Goal: Task Accomplishment & Management: Complete application form

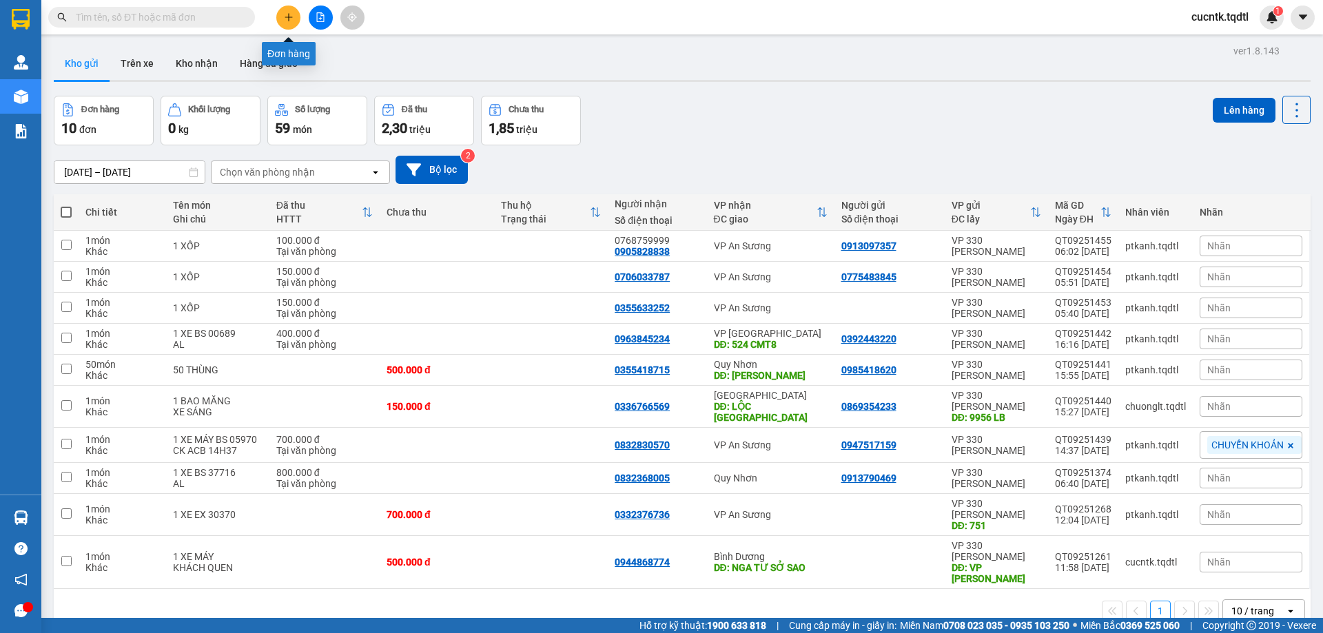
click at [282, 15] on button at bounding box center [288, 18] width 24 height 24
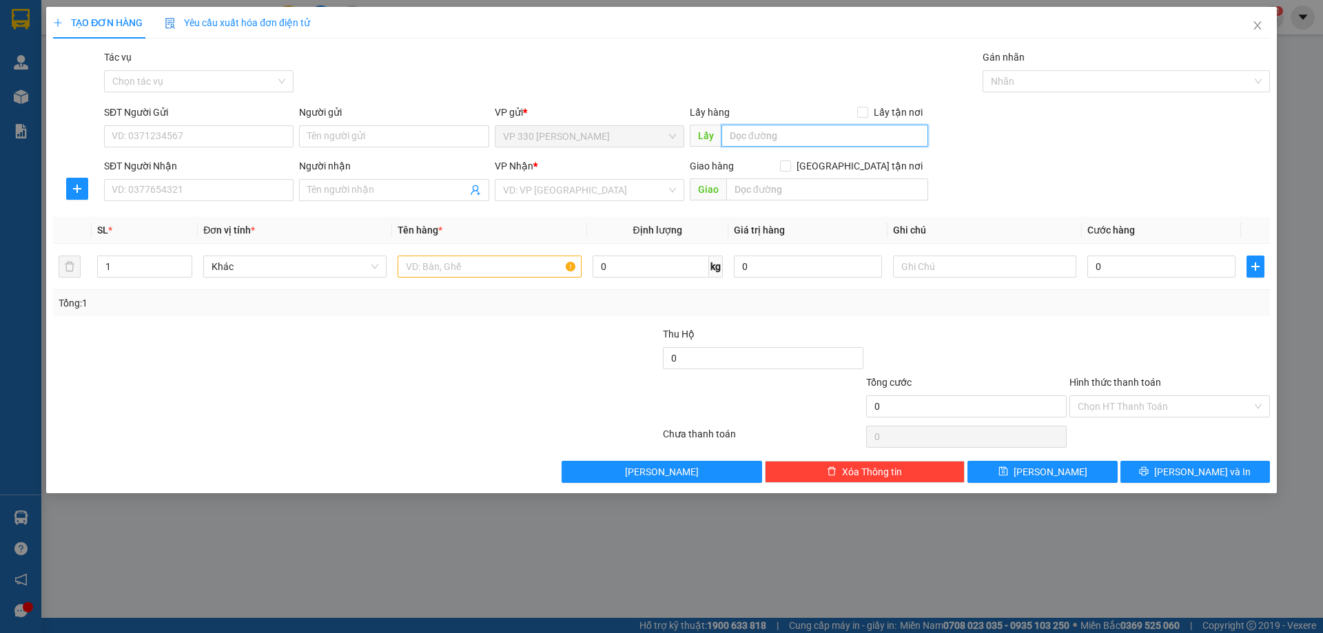
drag, startPoint x: 800, startPoint y: 135, endPoint x: 794, endPoint y: 132, distance: 7.1
click at [797, 134] on input "text" at bounding box center [824, 136] width 207 height 22
type input "v"
type input "VP [PERSON_NAME]"
click at [212, 189] on input "SĐT Người Nhận" at bounding box center [198, 190] width 189 height 22
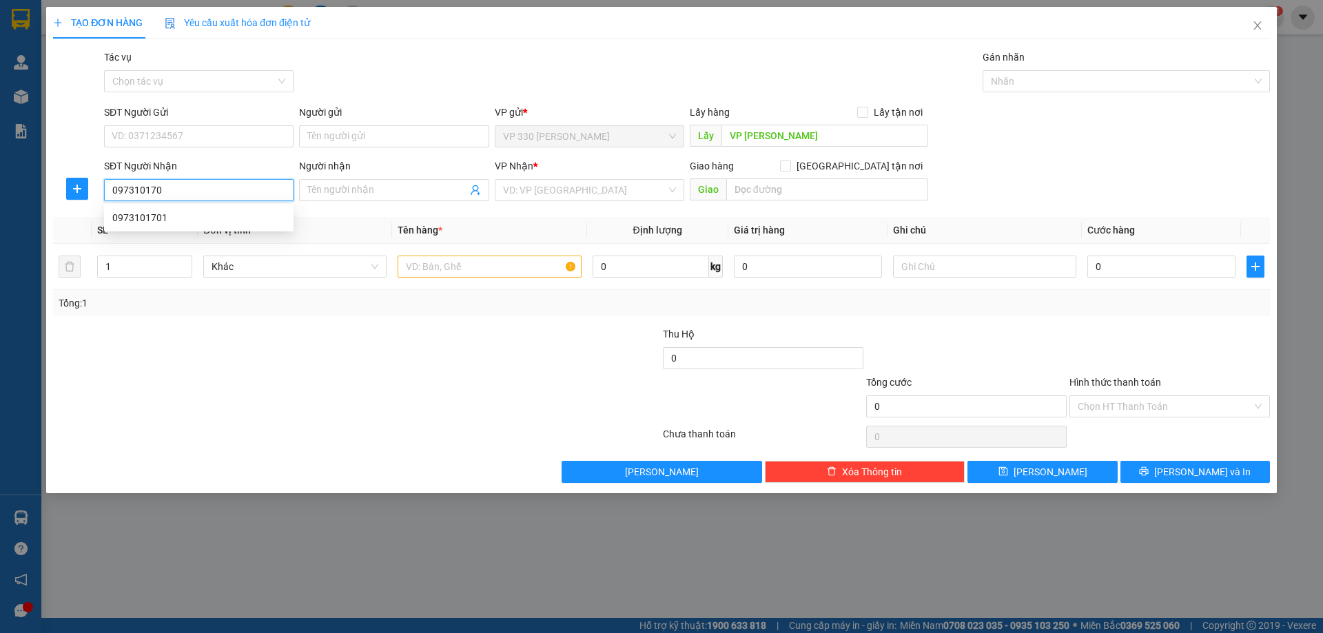
type input "0973101701"
click at [189, 216] on div "0973101701" at bounding box center [198, 217] width 173 height 15
type input "CÔNG VIÊN 30/4"
type input "100.000"
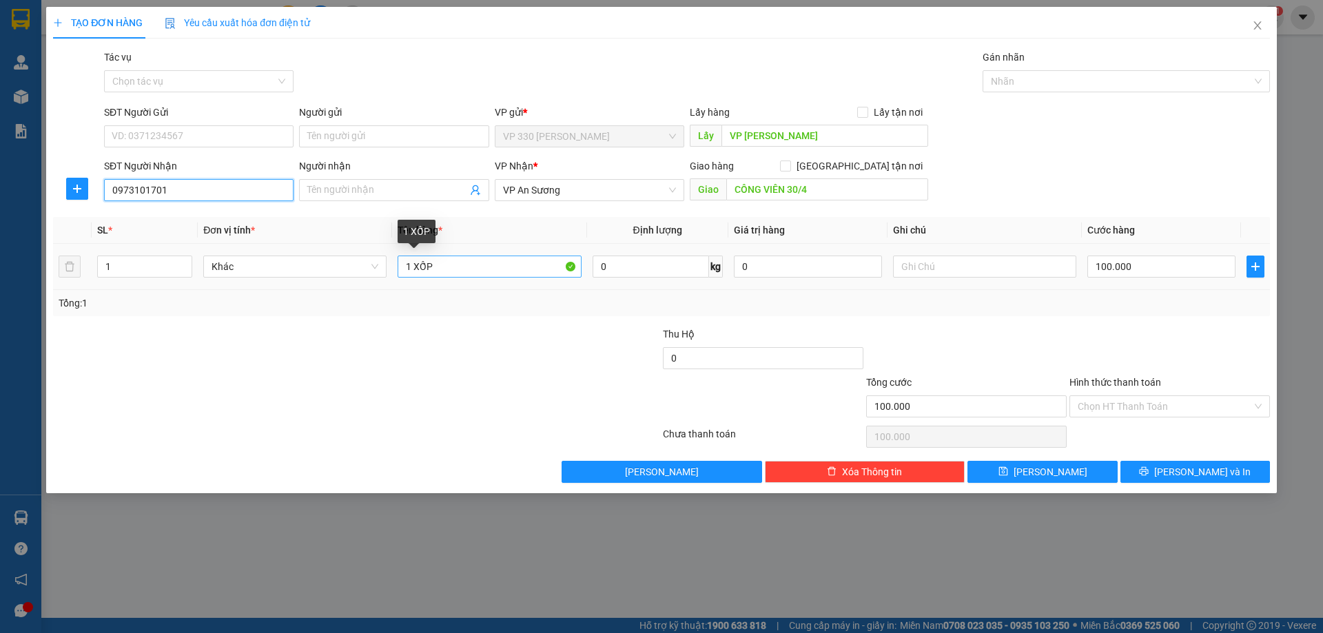
type input "0973101701"
click at [463, 271] on input "1 XỐP" at bounding box center [488, 267] width 183 height 22
type input "1 BAO"
click at [1173, 267] on input "100.000" at bounding box center [1161, 267] width 148 height 22
type input "1"
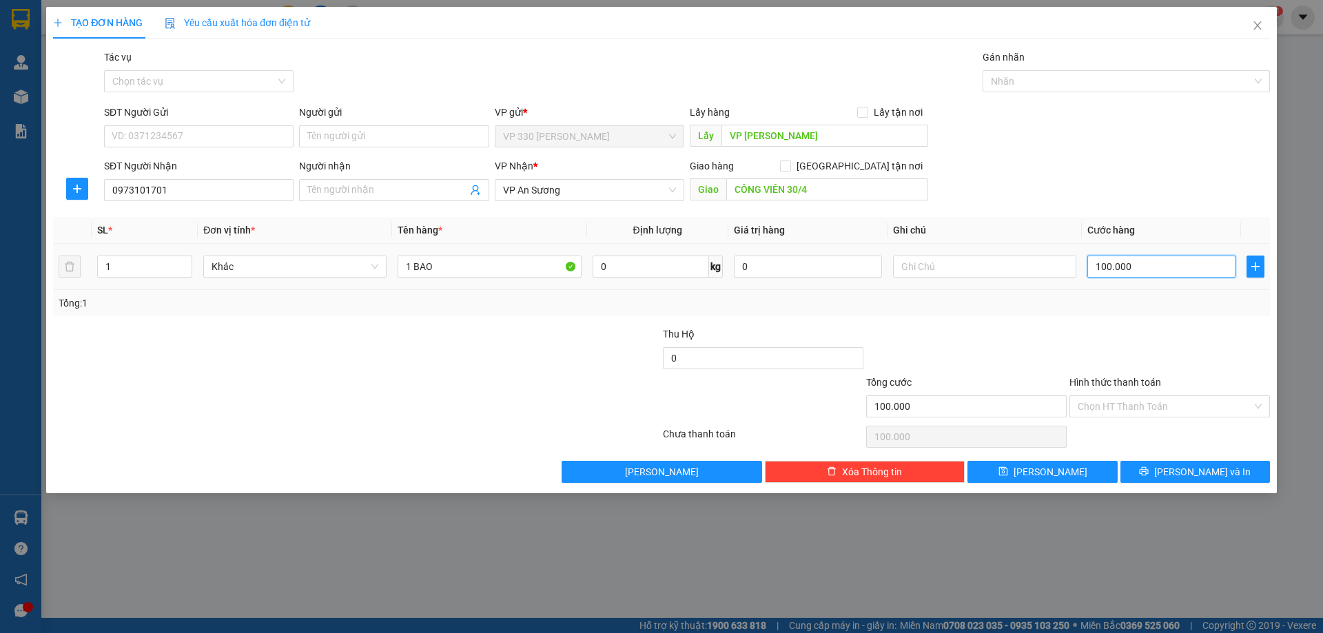
type input "1"
type input "15"
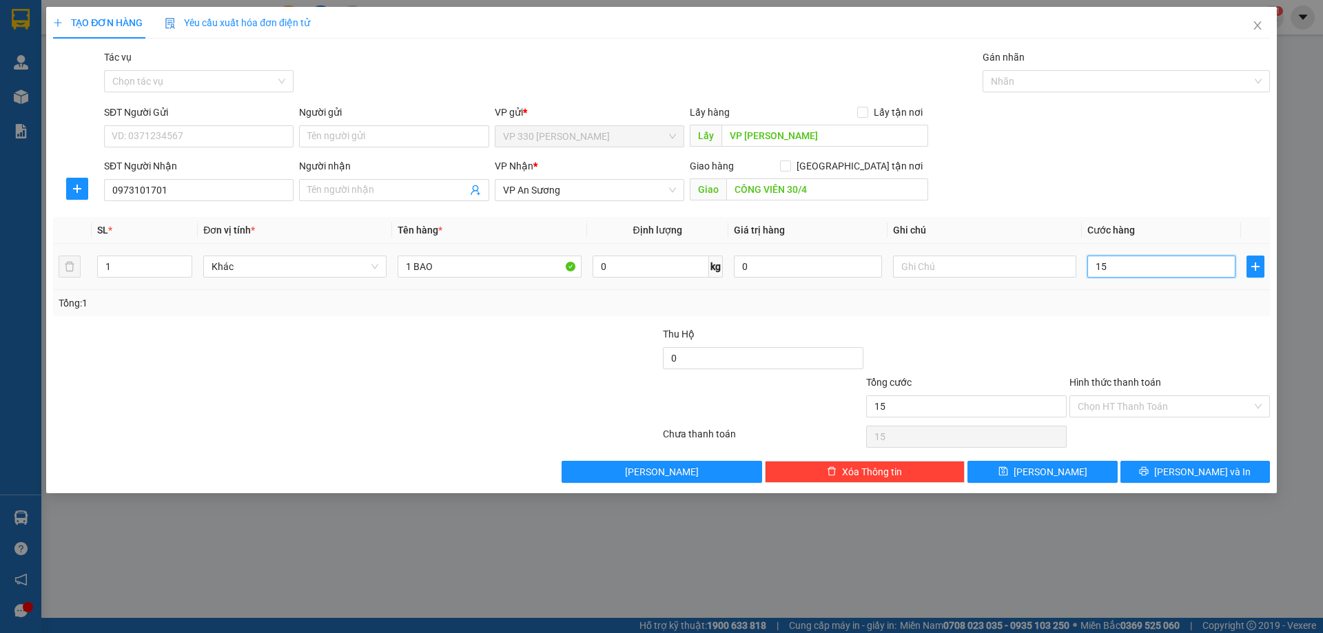
type input "150"
type input "1.500"
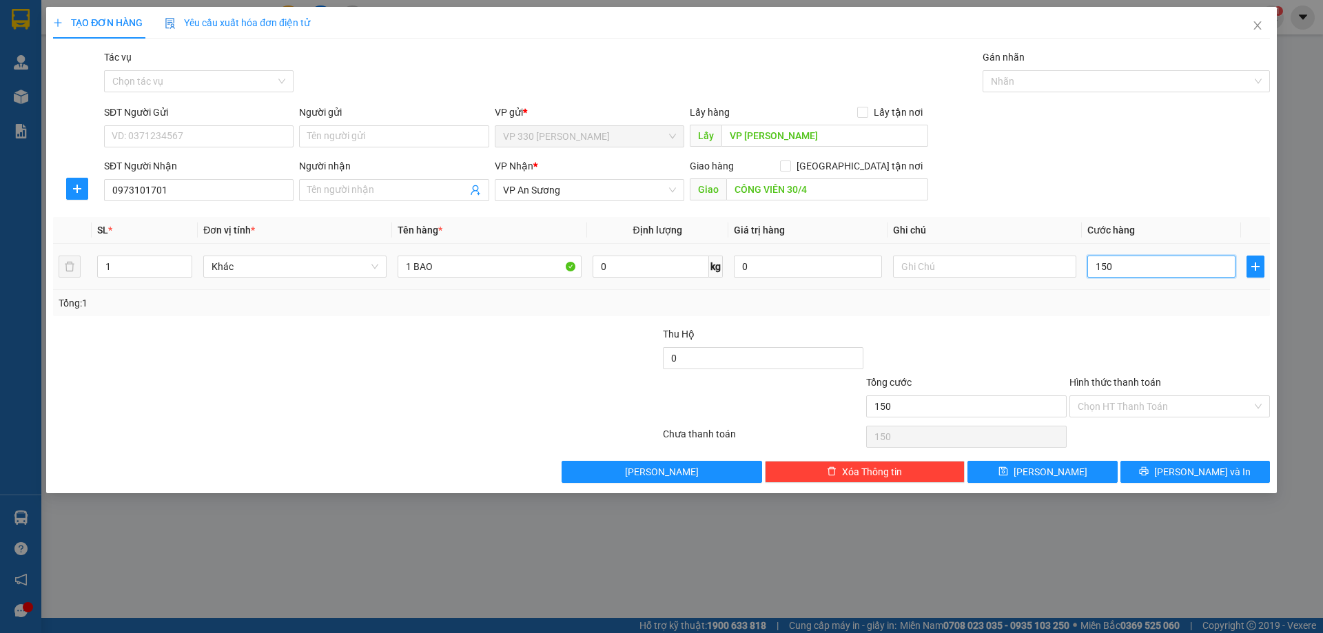
type input "1.500"
type input "15.000"
type input "150.000"
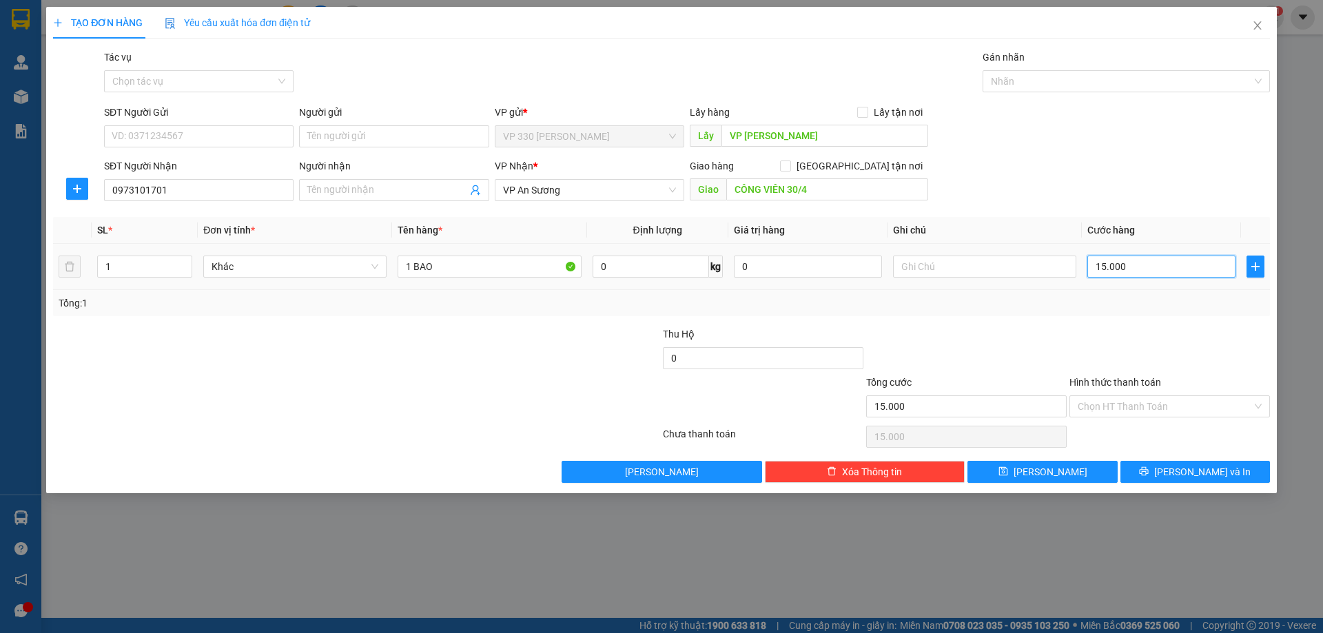
type input "150.000"
click at [1183, 475] on span "[PERSON_NAME] và In" at bounding box center [1202, 471] width 96 height 15
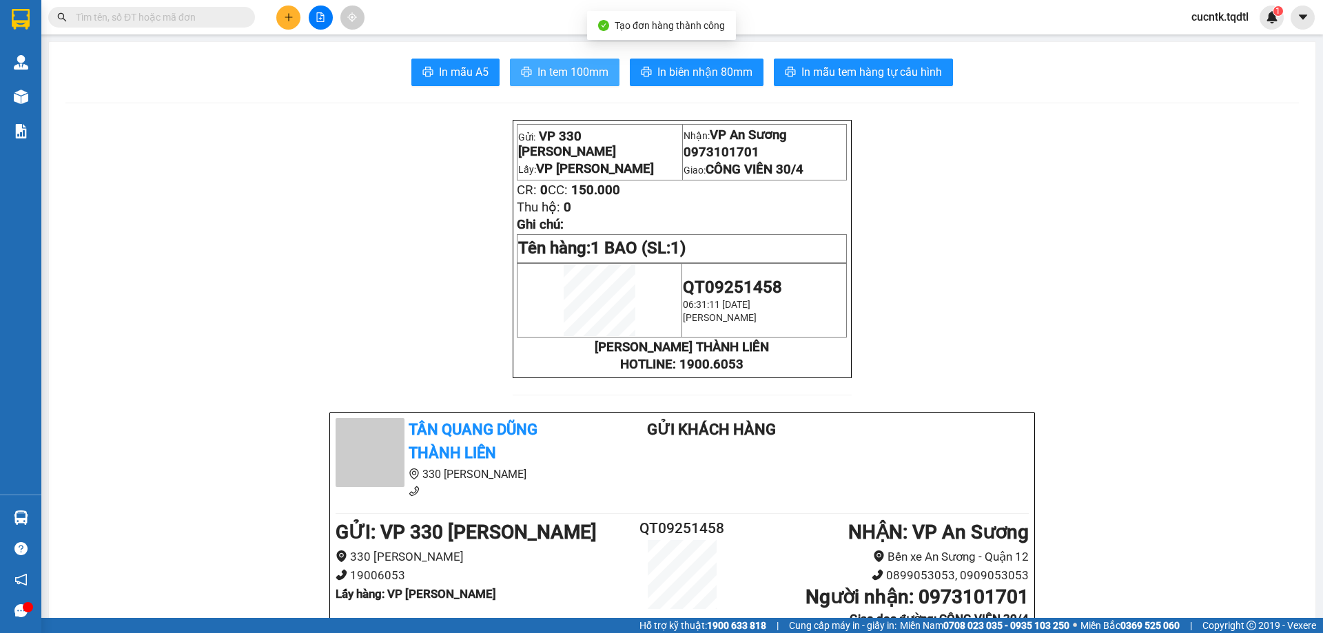
click at [544, 65] on span "In tem 100mm" at bounding box center [572, 71] width 71 height 17
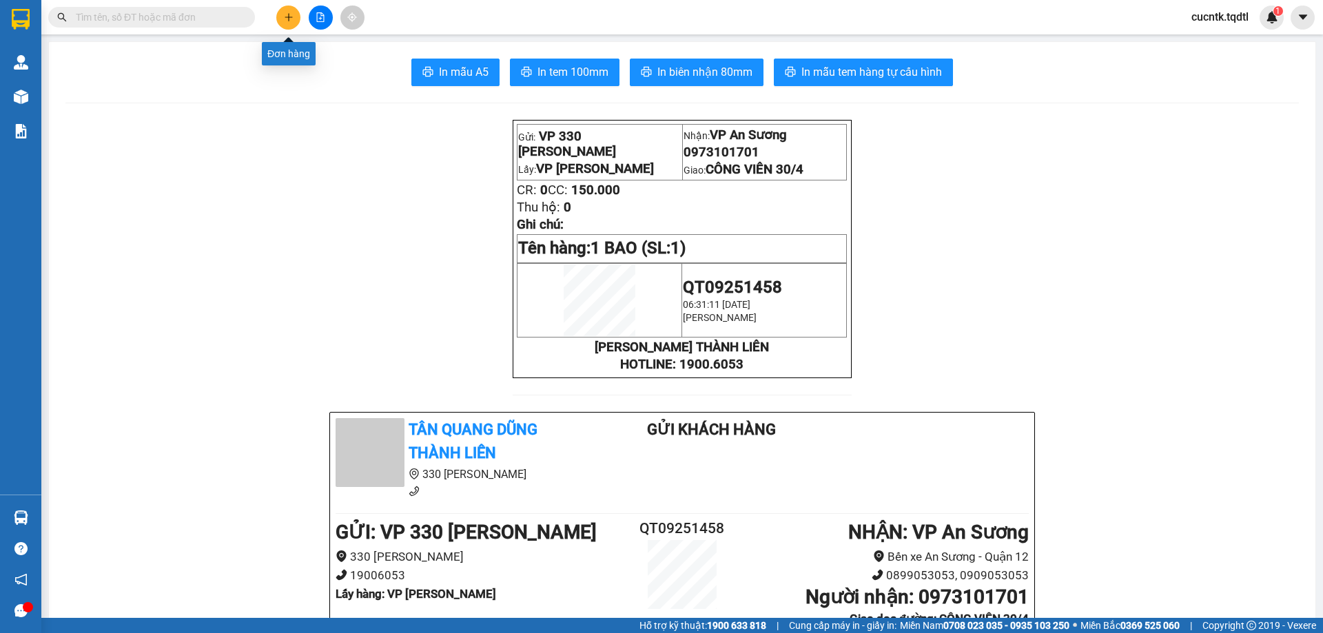
click at [289, 18] on icon "plus" at bounding box center [288, 17] width 1 height 8
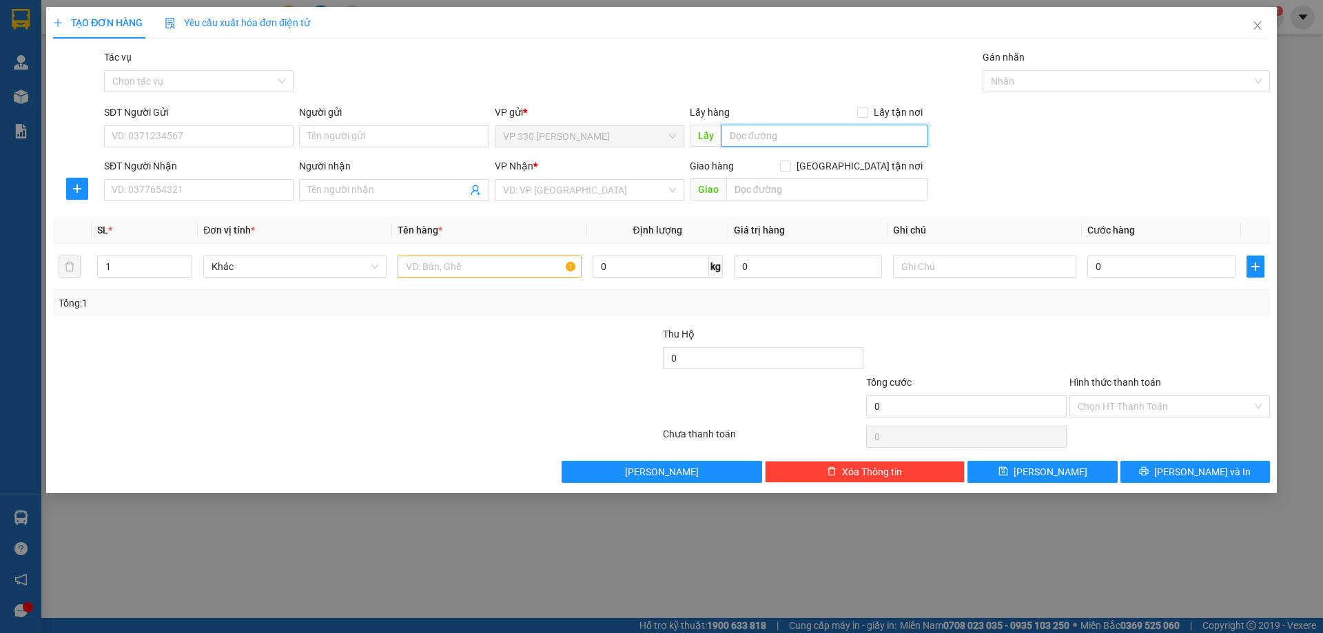
click at [766, 139] on input "text" at bounding box center [824, 136] width 207 height 22
type input "VP [PERSON_NAME]"
click at [216, 191] on input "SĐT Người Nhận" at bounding box center [198, 190] width 189 height 22
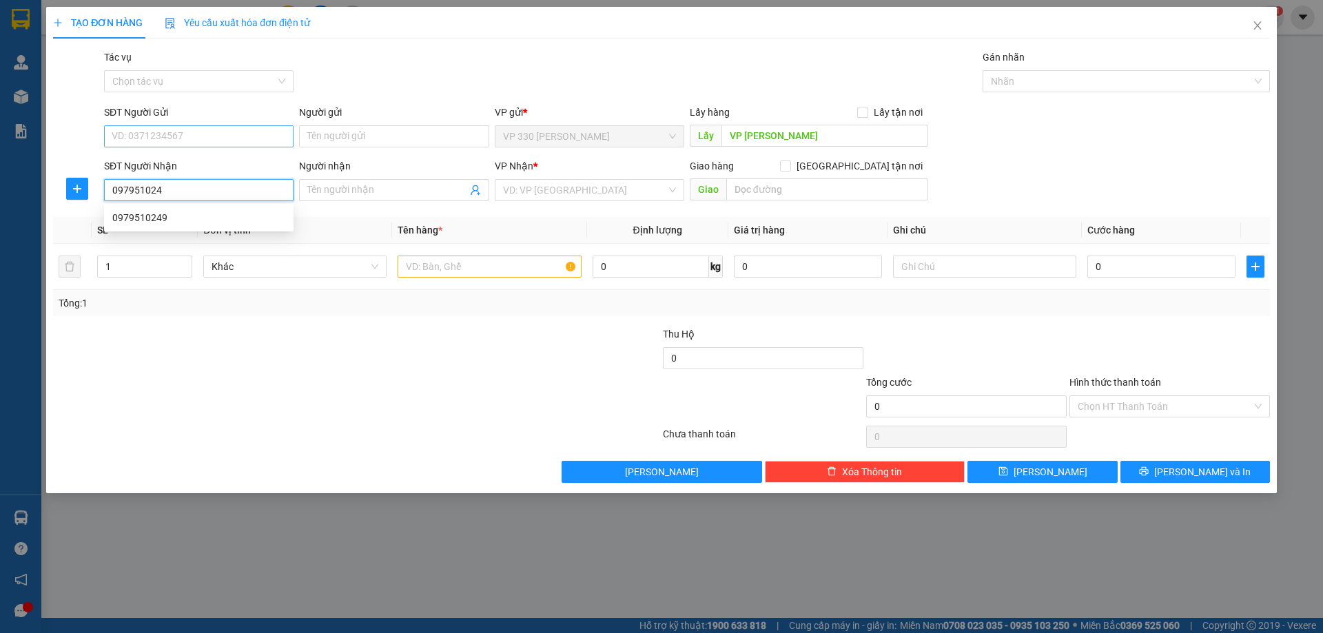
type input "0979510249"
click at [138, 214] on div "0979510249" at bounding box center [198, 217] width 173 height 15
type input "TRÀ CỔ"
type input "100.000"
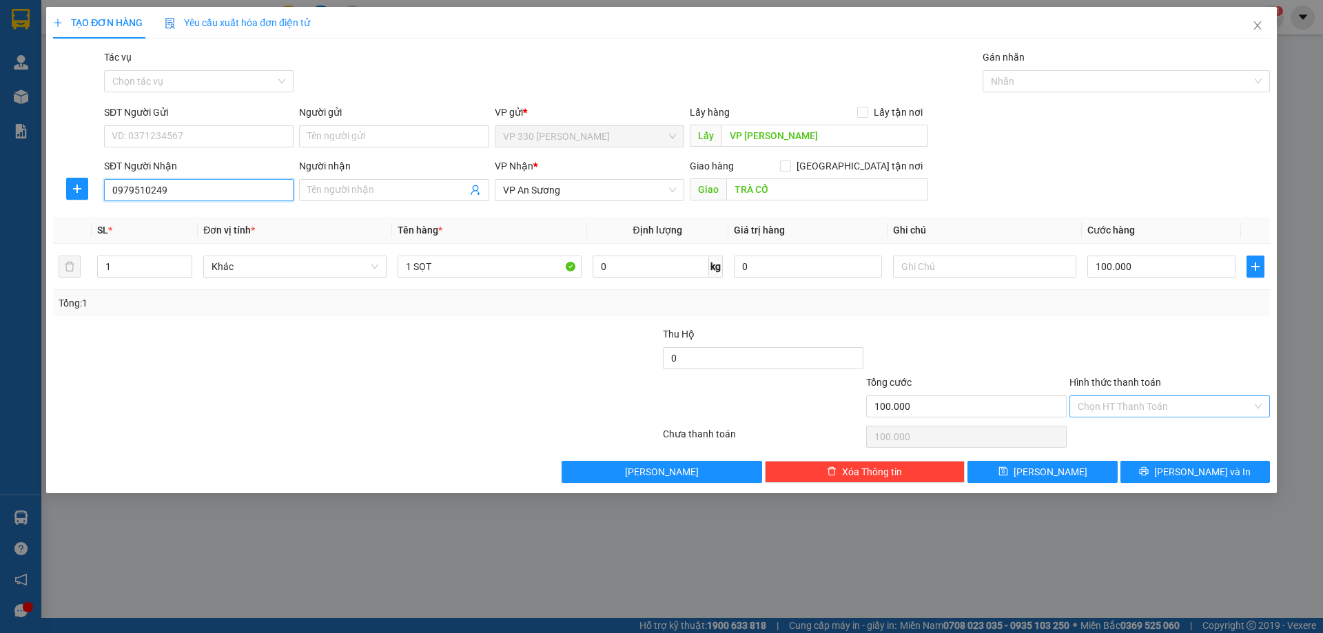
type input "0979510249"
click at [1130, 408] on input "Hình thức thanh toán" at bounding box center [1164, 406] width 174 height 21
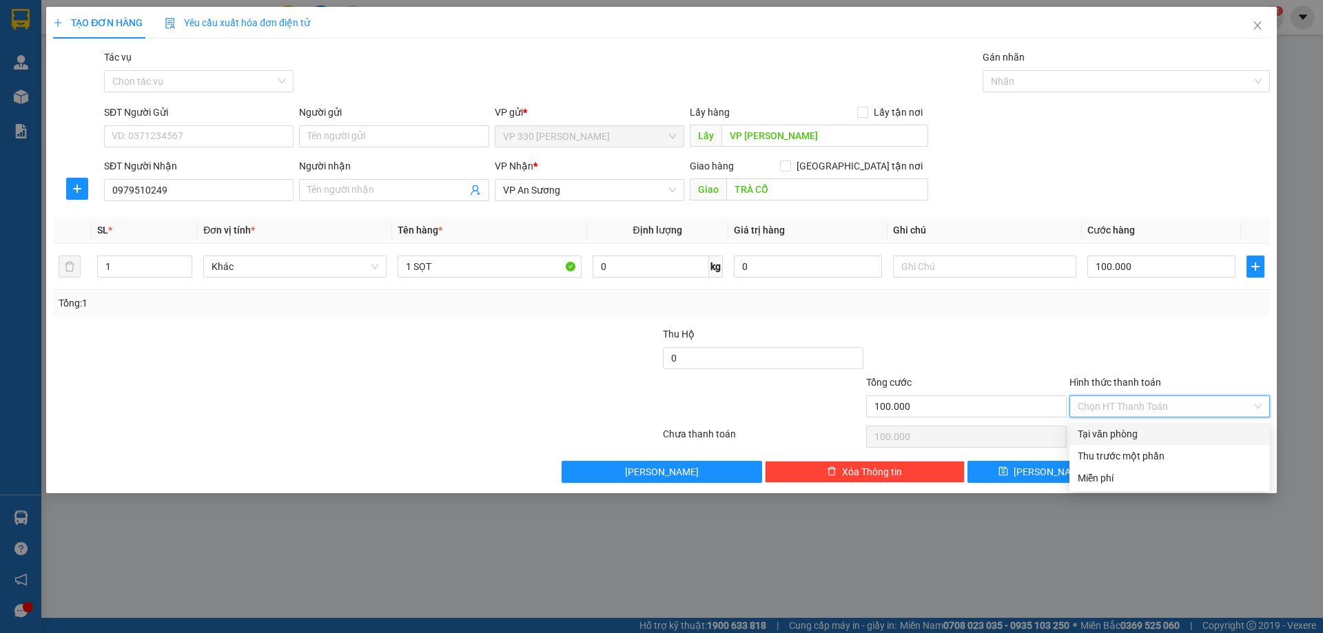
click at [1117, 435] on div "Tại văn phòng" at bounding box center [1169, 433] width 184 height 15
type input "0"
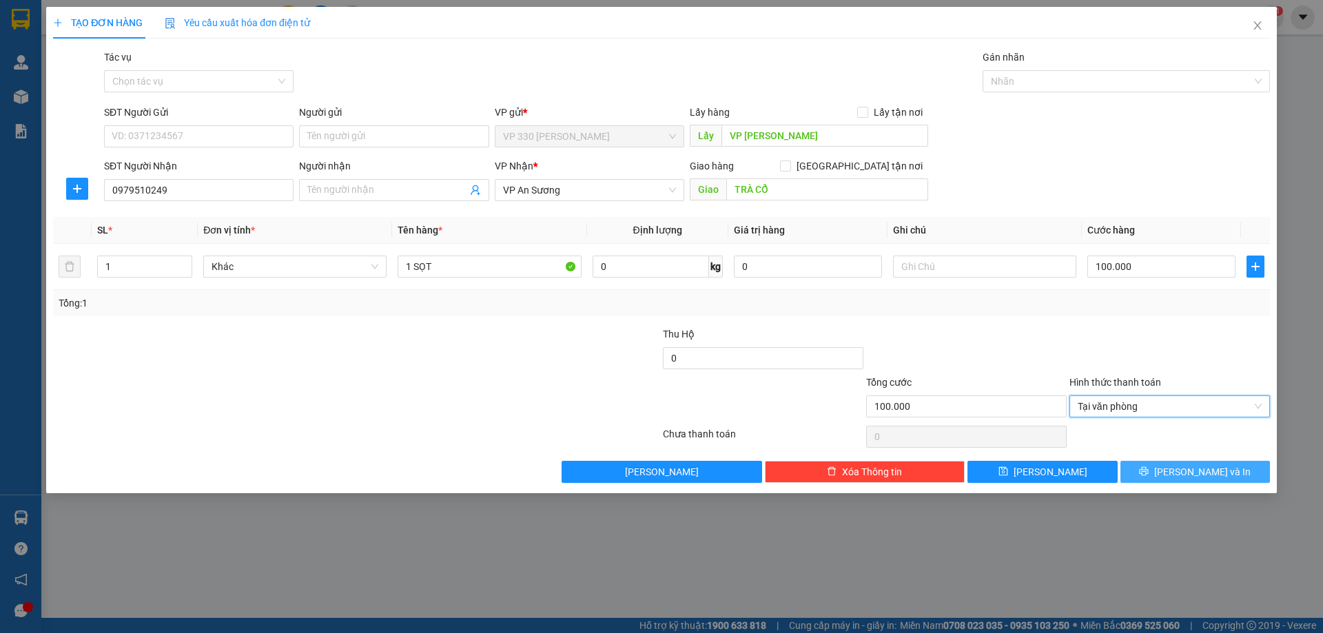
click at [1159, 470] on button "[PERSON_NAME] và In" at bounding box center [1194, 472] width 149 height 22
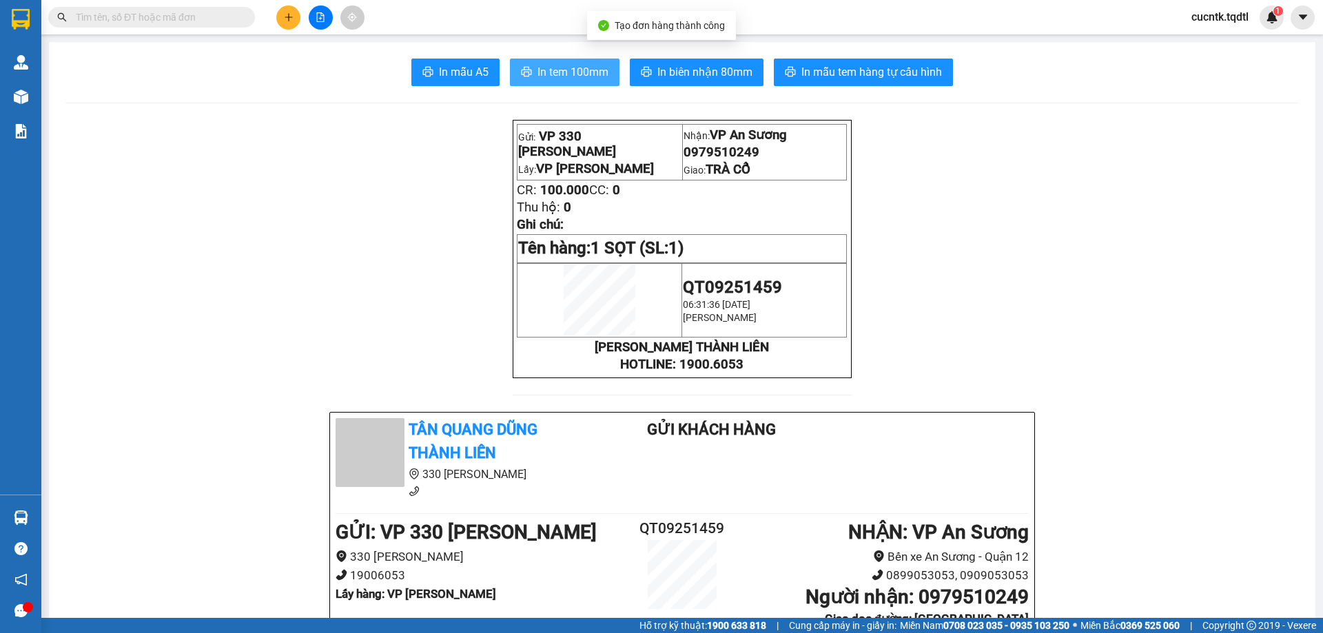
click at [571, 72] on span "In tem 100mm" at bounding box center [572, 71] width 71 height 17
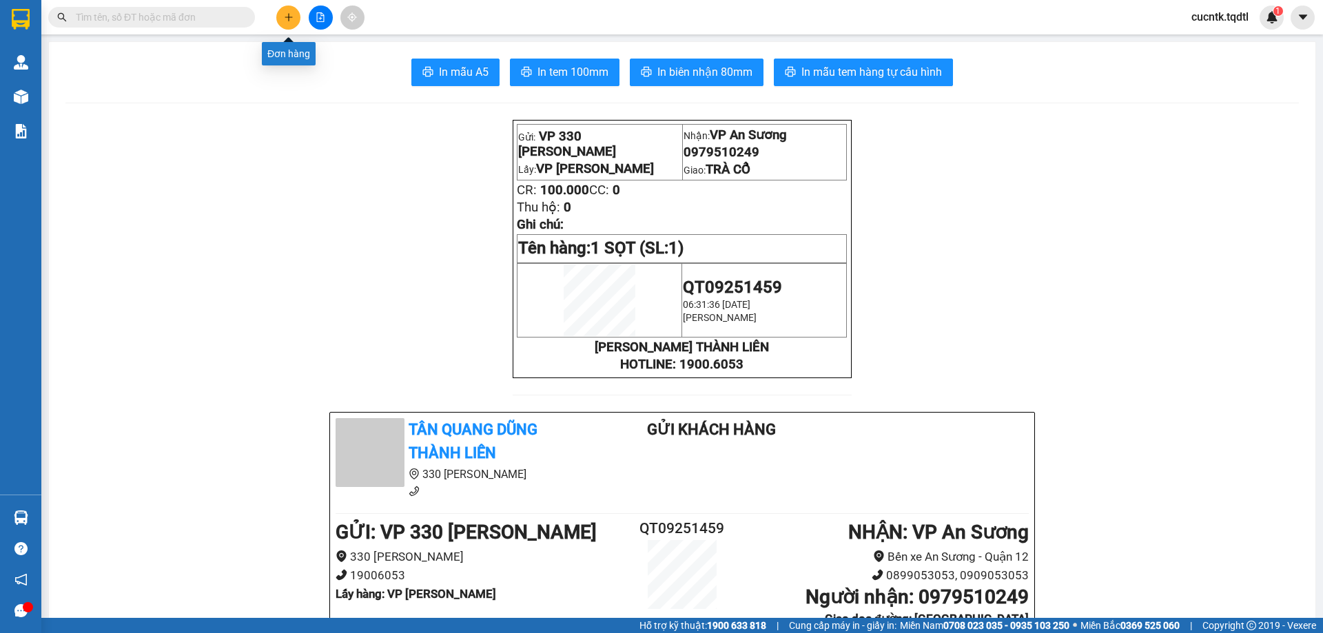
click at [296, 23] on button at bounding box center [288, 18] width 24 height 24
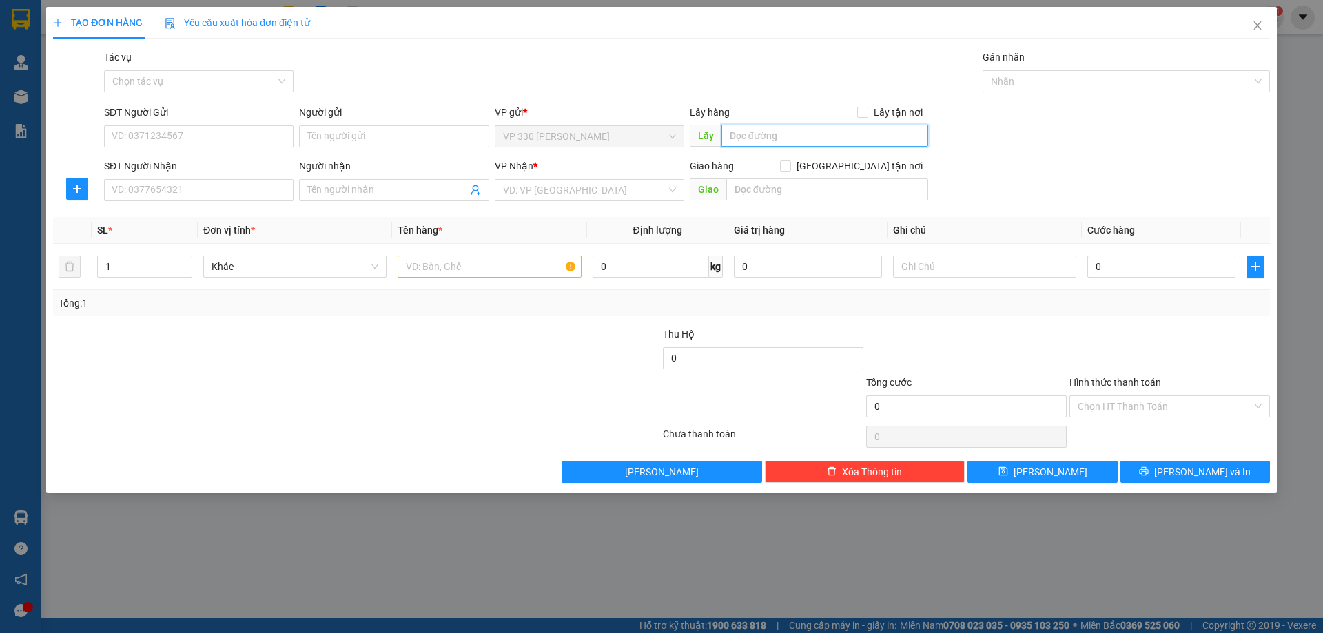
click at [747, 135] on input "text" at bounding box center [824, 136] width 207 height 22
type input "VP [PERSON_NAME]"
click at [229, 191] on input "SĐT Người Nhận" at bounding box center [198, 190] width 189 height 22
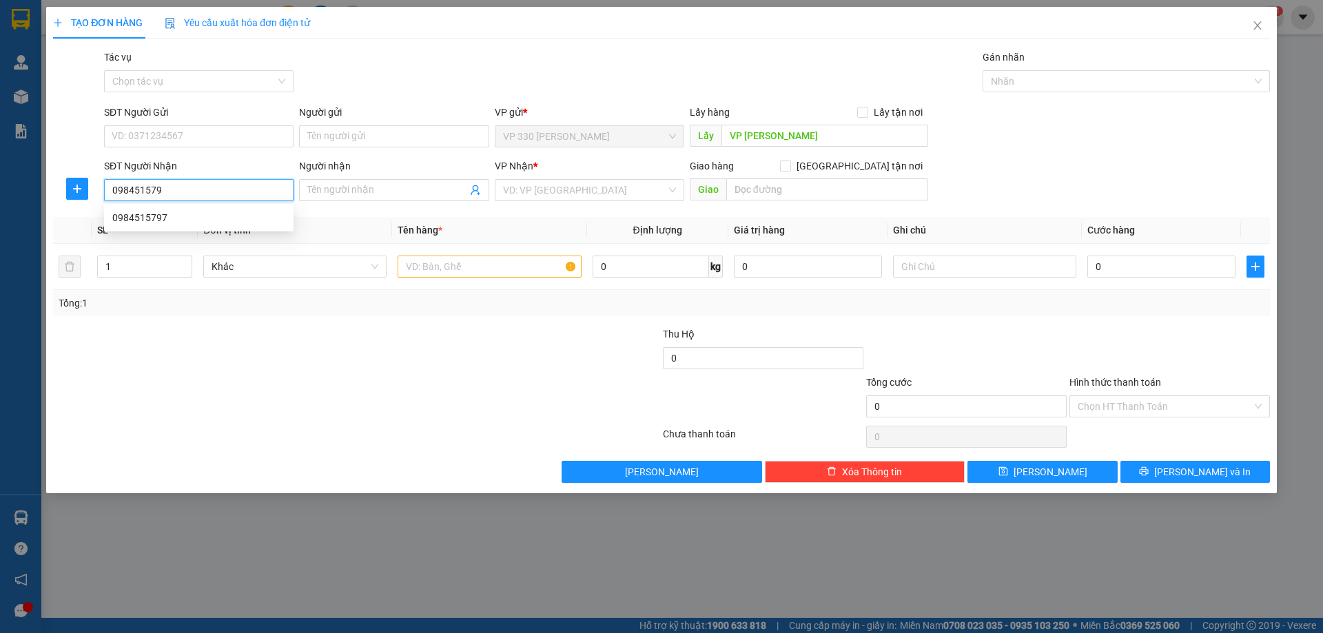
type input "0984515797"
click at [217, 222] on div "0984515797" at bounding box center [198, 217] width 173 height 15
type input "100.000"
type input "0984515797"
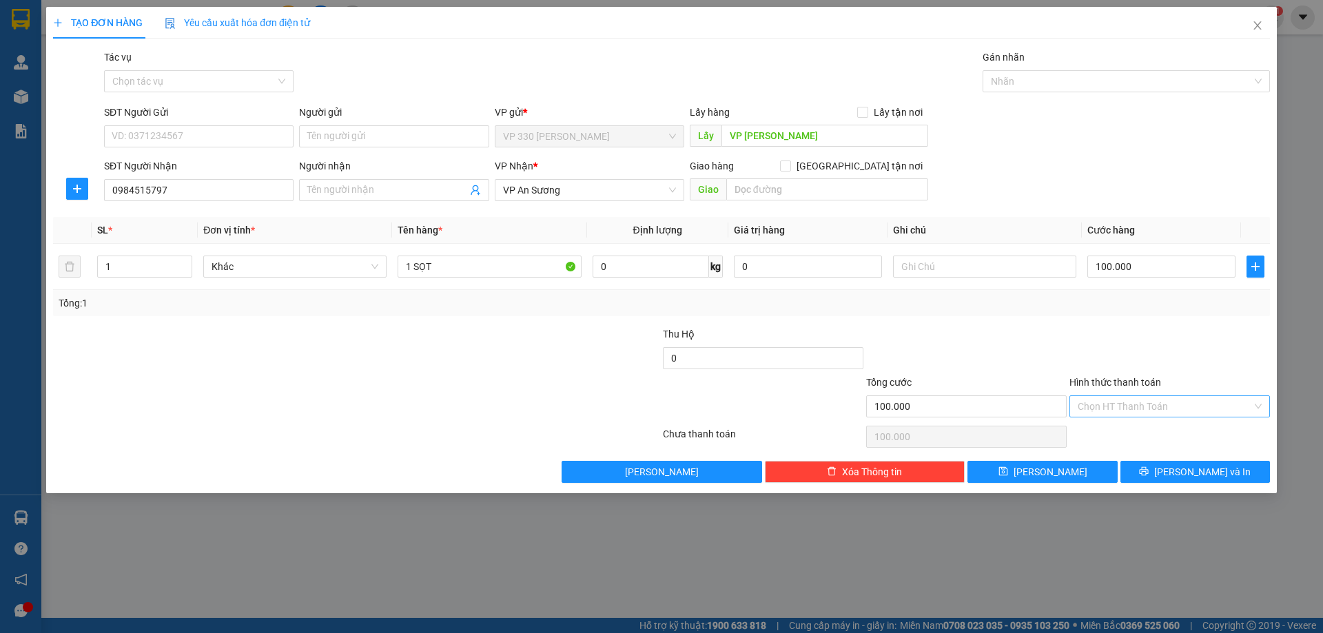
click at [1165, 403] on input "Hình thức thanh toán" at bounding box center [1164, 406] width 174 height 21
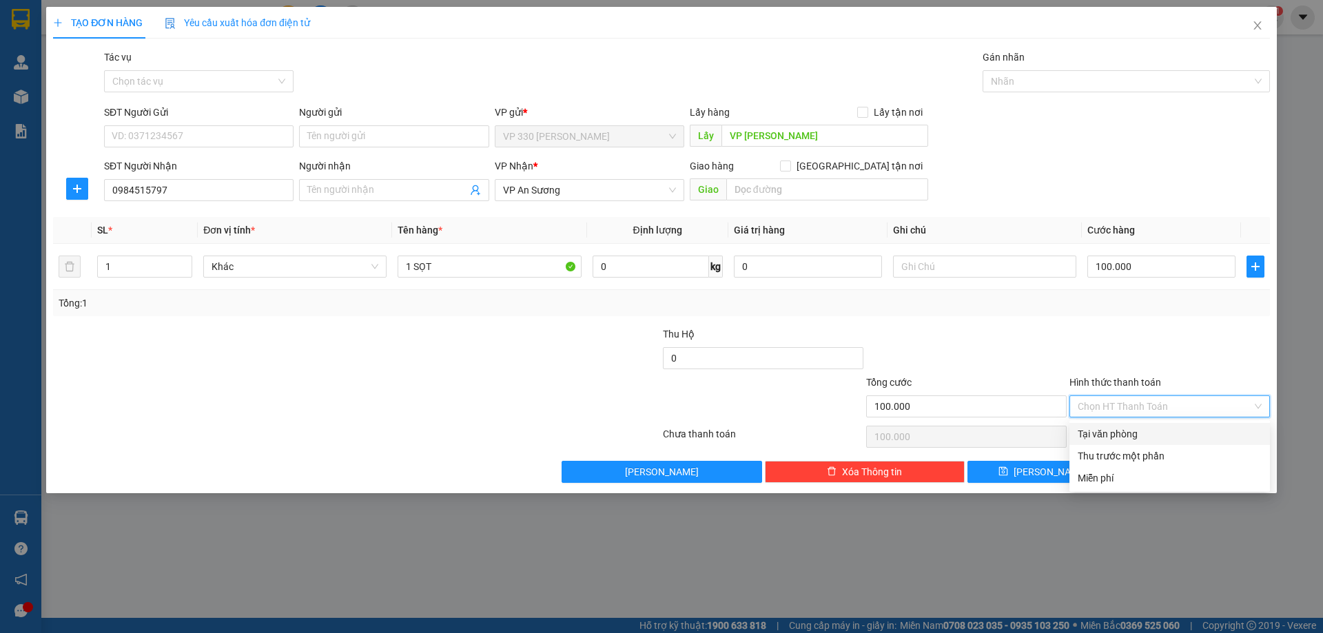
click at [1139, 440] on div "Tại văn phòng" at bounding box center [1169, 433] width 184 height 15
type input "0"
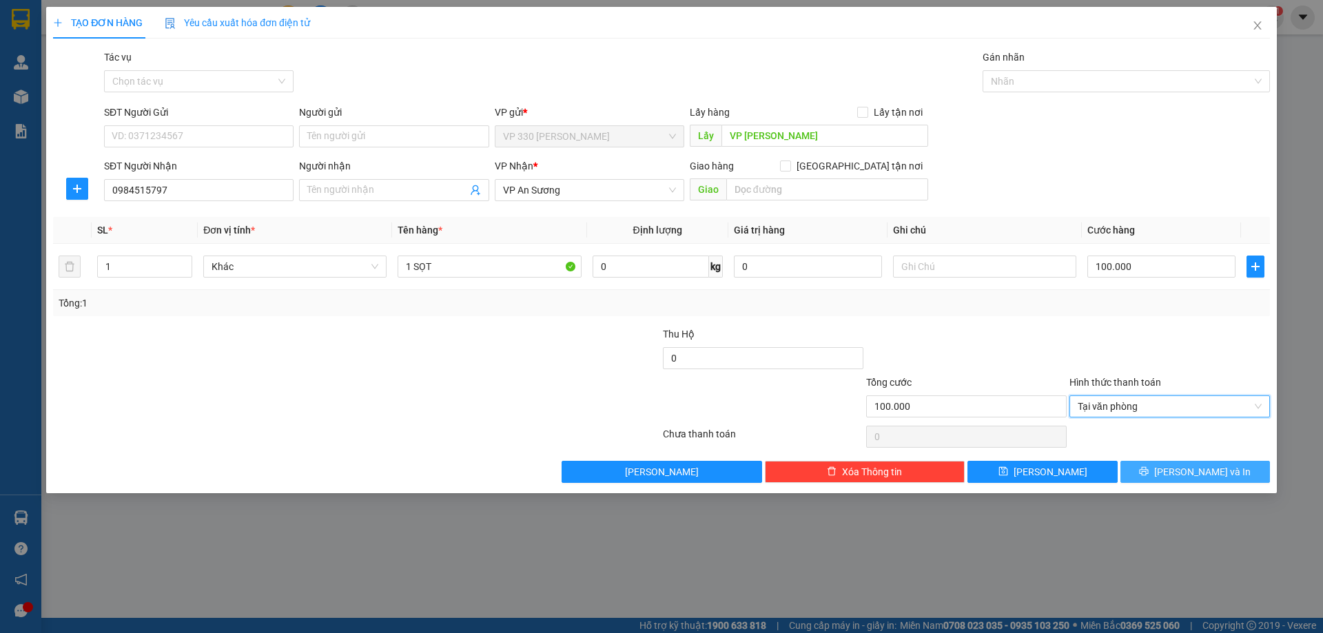
click at [1167, 473] on button "[PERSON_NAME] và In" at bounding box center [1194, 472] width 149 height 22
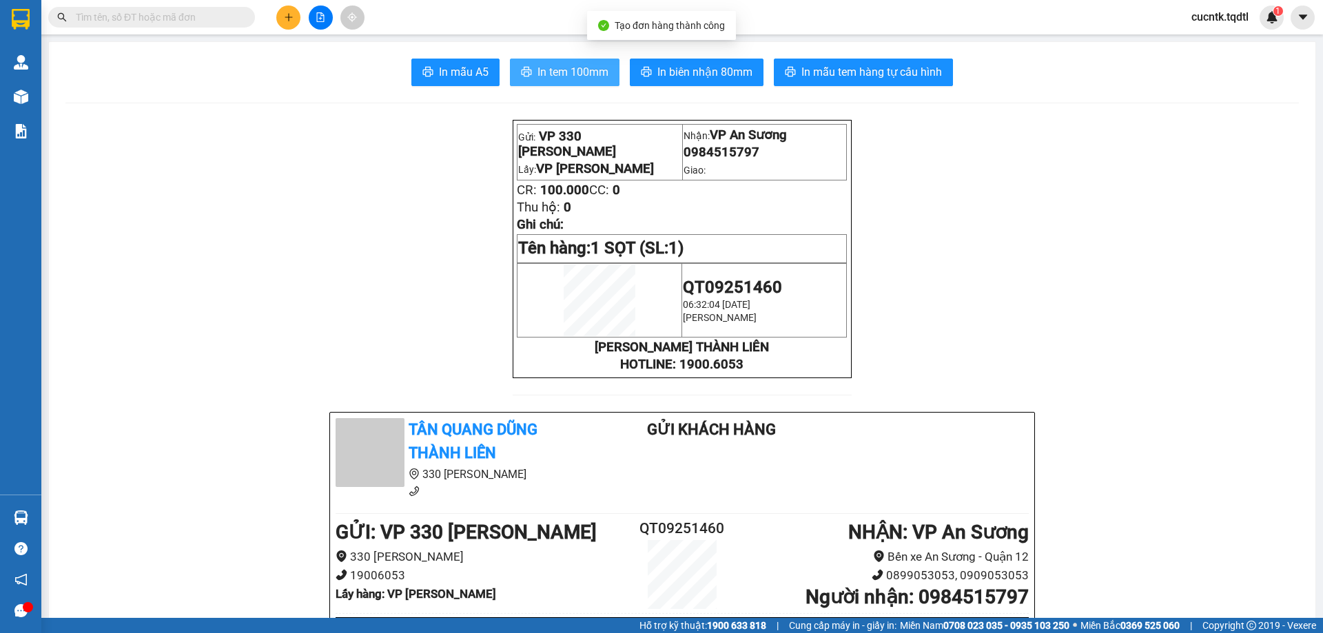
click at [563, 69] on span "In tem 100mm" at bounding box center [572, 71] width 71 height 17
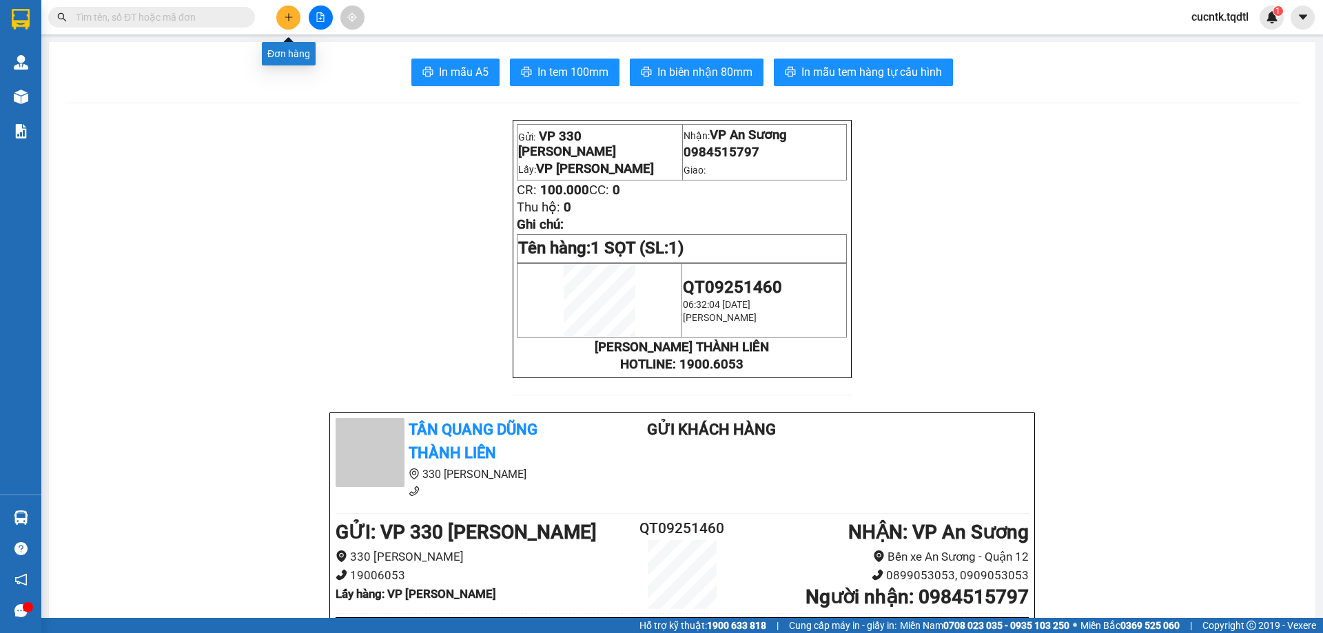
click at [292, 19] on icon "plus" at bounding box center [289, 17] width 10 height 10
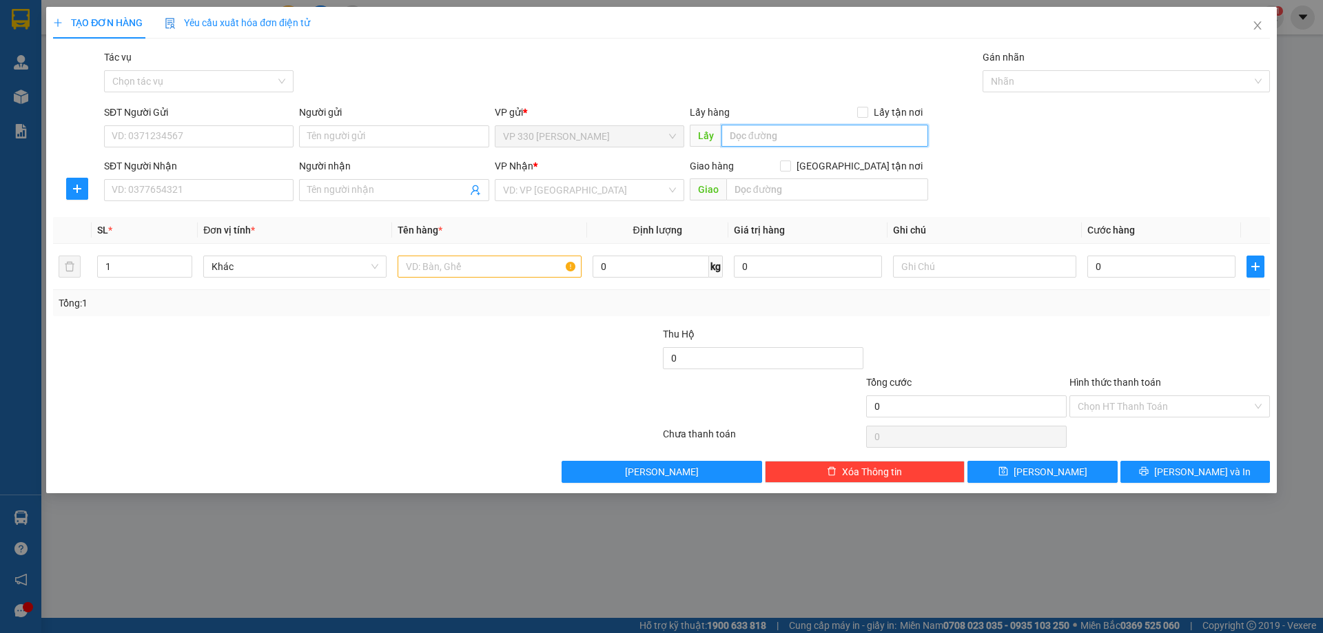
click at [740, 132] on input "text" at bounding box center [824, 136] width 207 height 22
type input "VP [PERSON_NAME]"
click at [244, 190] on input "SĐT Người Nhận" at bounding box center [198, 190] width 189 height 22
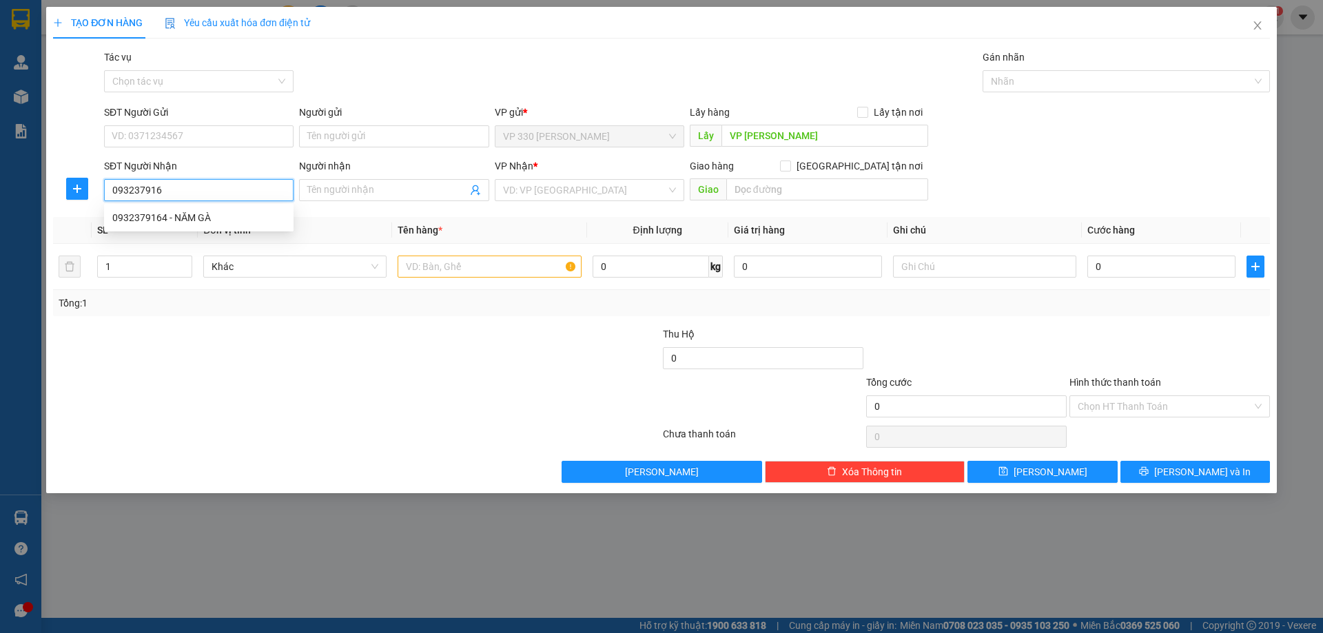
type input "0932379164"
click at [240, 222] on div "0932379164 - NĂM GÀ" at bounding box center [198, 217] width 173 height 15
type input "NĂM GÀ"
type input "[PERSON_NAME]"
type input "200.000"
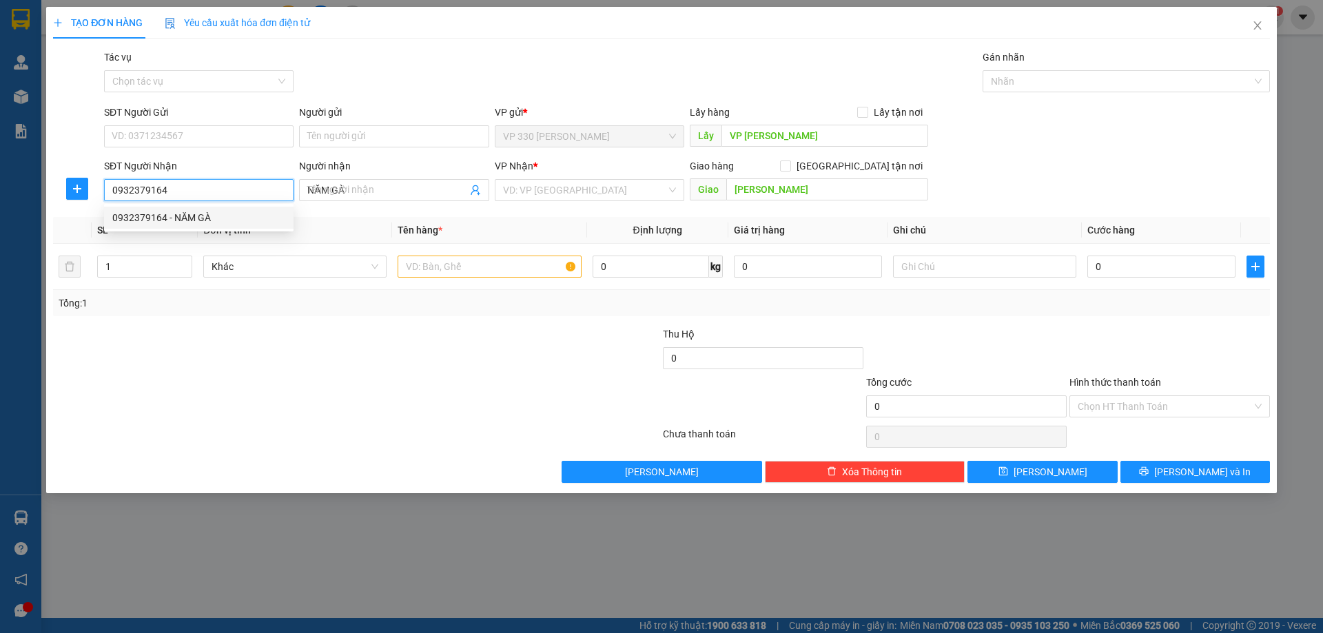
type input "200.000"
type input "0932379164"
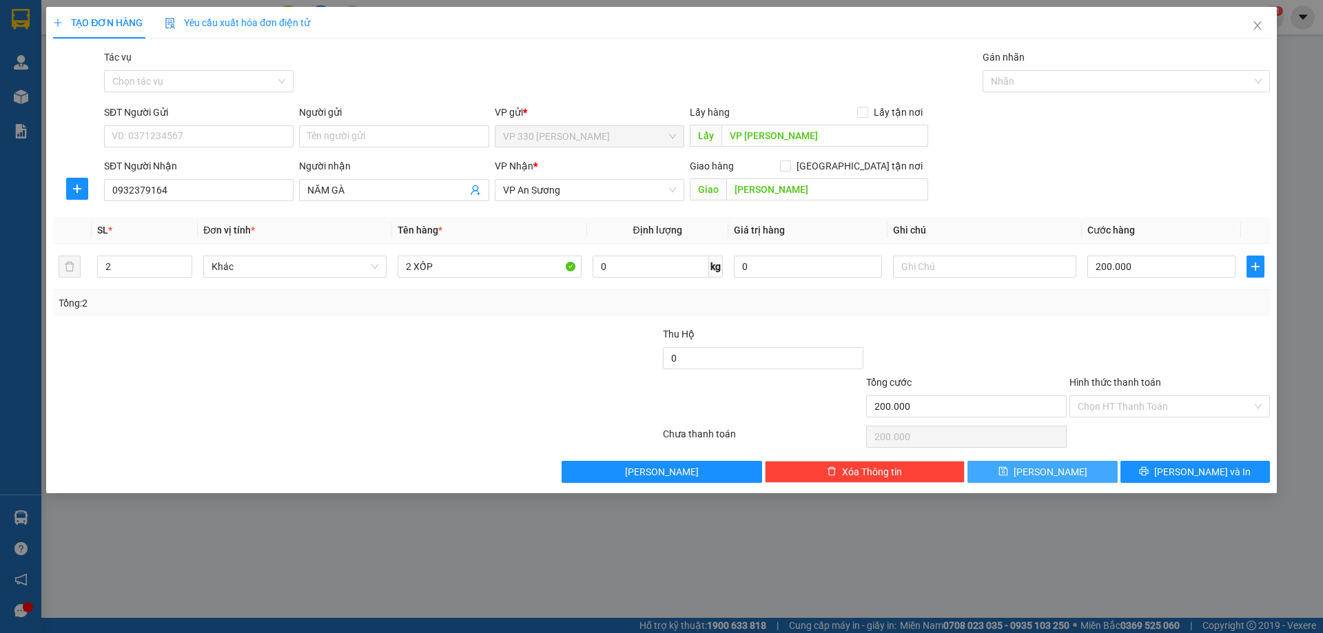
click at [1102, 475] on button "[PERSON_NAME]" at bounding box center [1041, 472] width 149 height 22
type input "0"
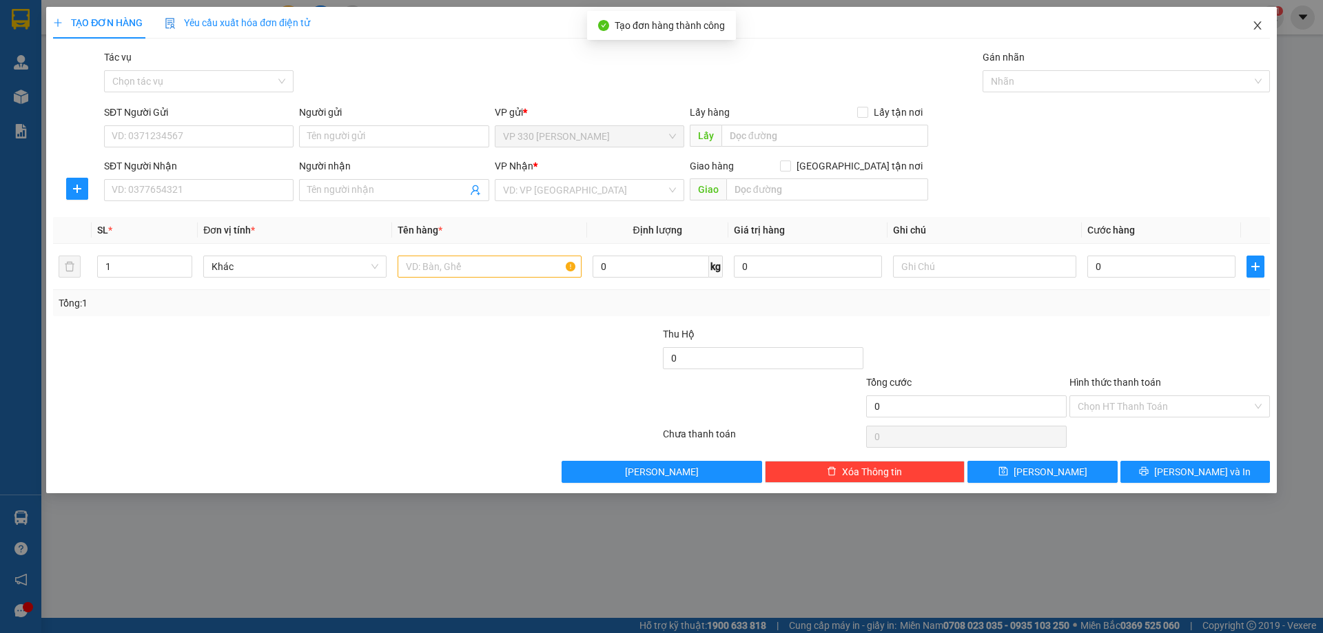
click at [1261, 24] on icon "close" at bounding box center [1257, 25] width 11 height 11
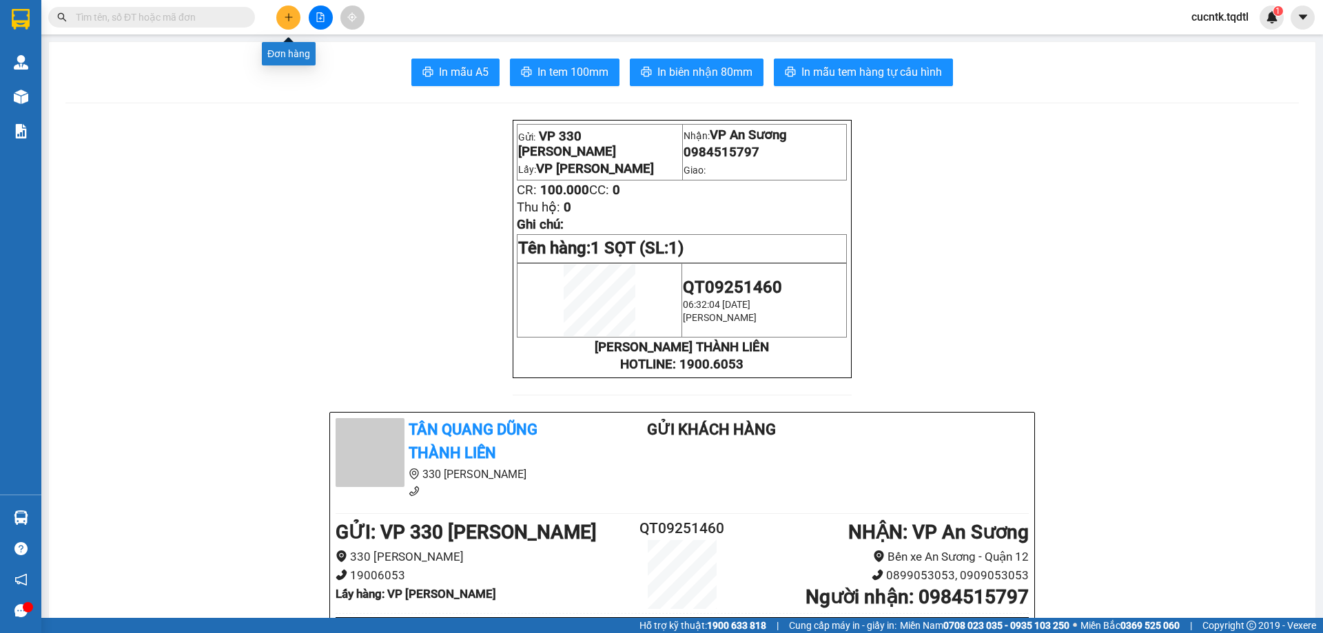
click at [282, 10] on button at bounding box center [288, 18] width 24 height 24
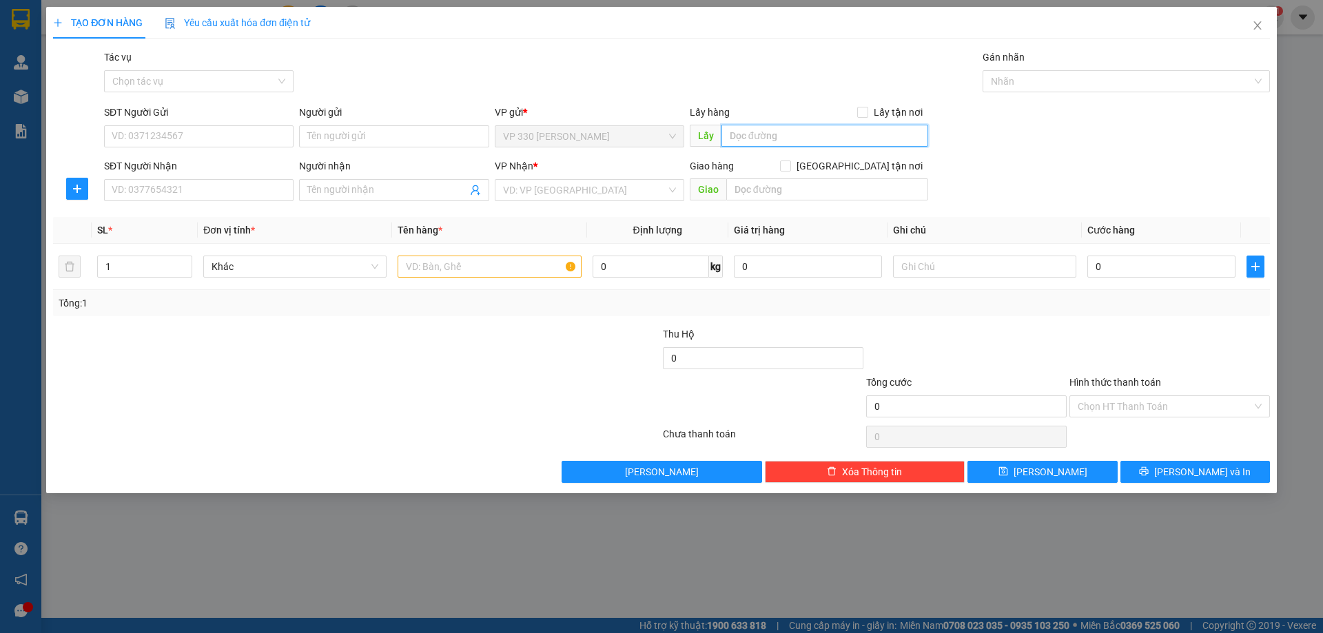
click at [776, 129] on input "text" at bounding box center [824, 136] width 207 height 22
type input "VP [PERSON_NAME]"
click at [160, 195] on input "SĐT Người Nhận" at bounding box center [198, 190] width 189 height 22
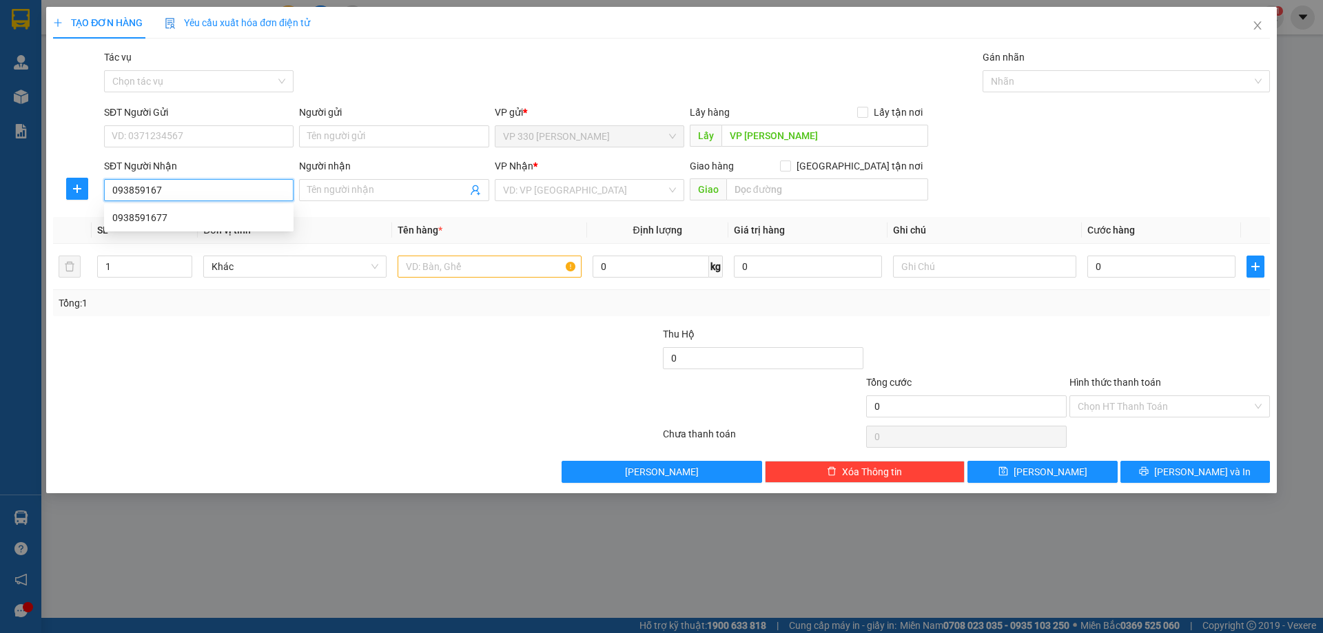
type input "0938591677"
click at [134, 216] on div "0938591677" at bounding box center [198, 217] width 173 height 15
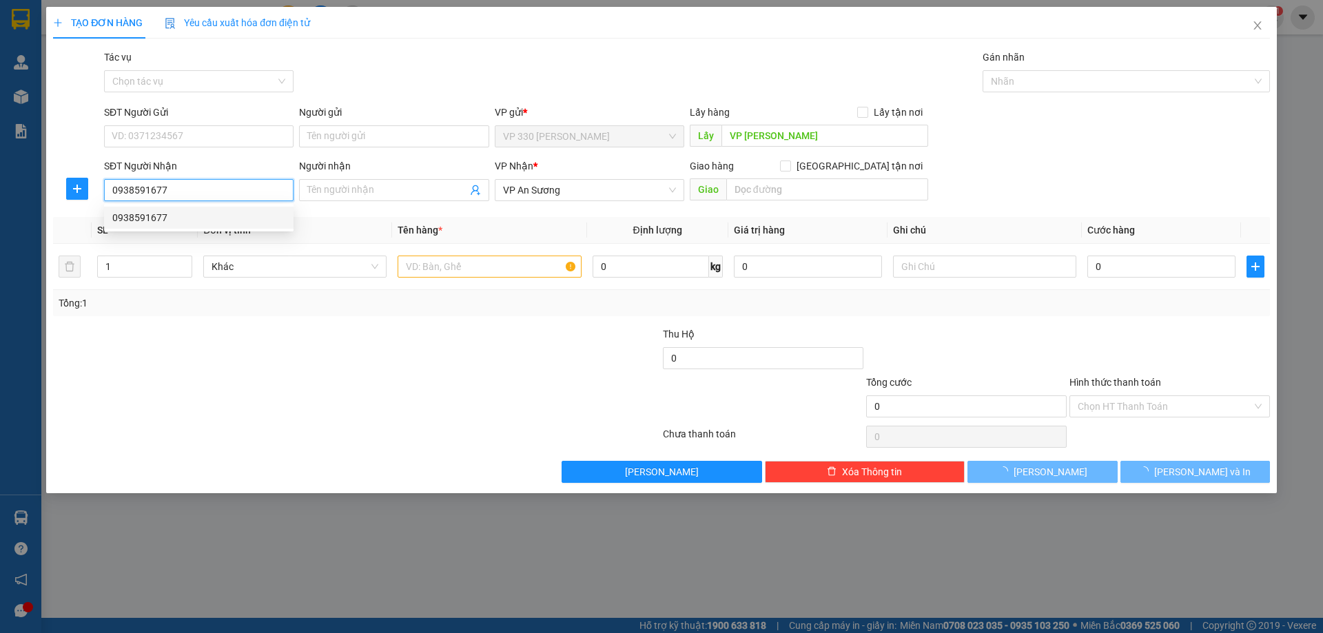
type input "150.000"
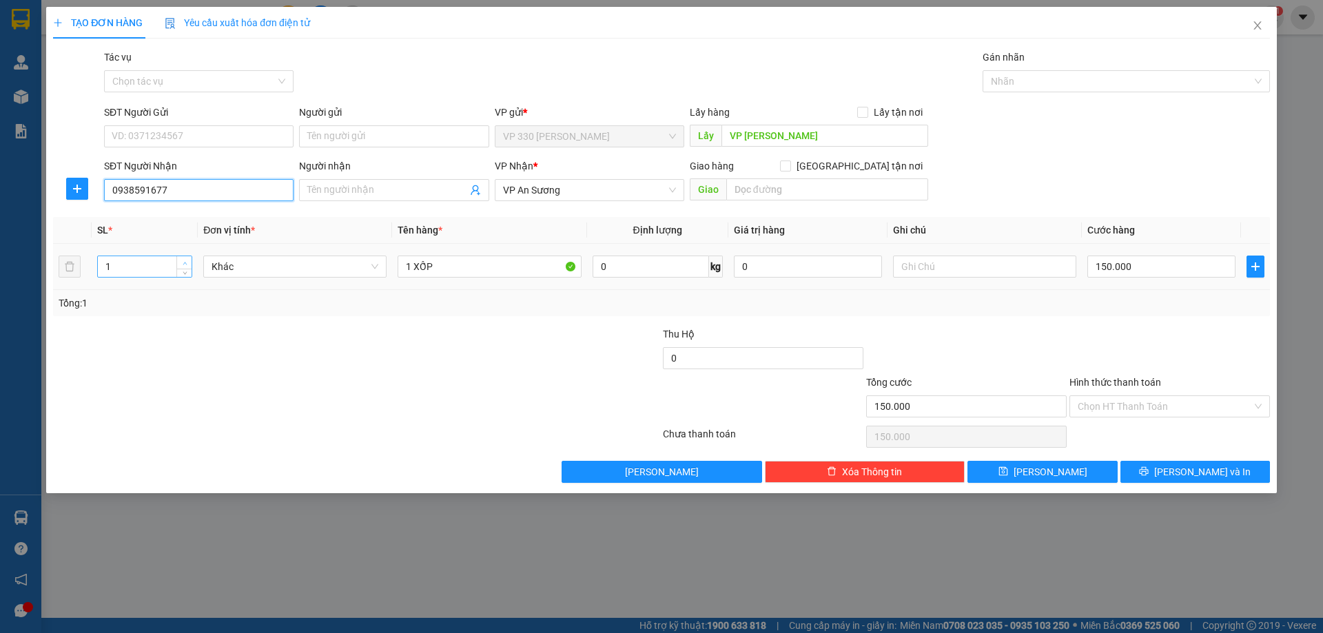
type input "0938591677"
type input "2"
click at [187, 262] on icon "up" at bounding box center [185, 263] width 5 height 5
click at [483, 269] on input "1 XỐP" at bounding box center [488, 267] width 183 height 22
type input "1 XỐP 1 BAO"
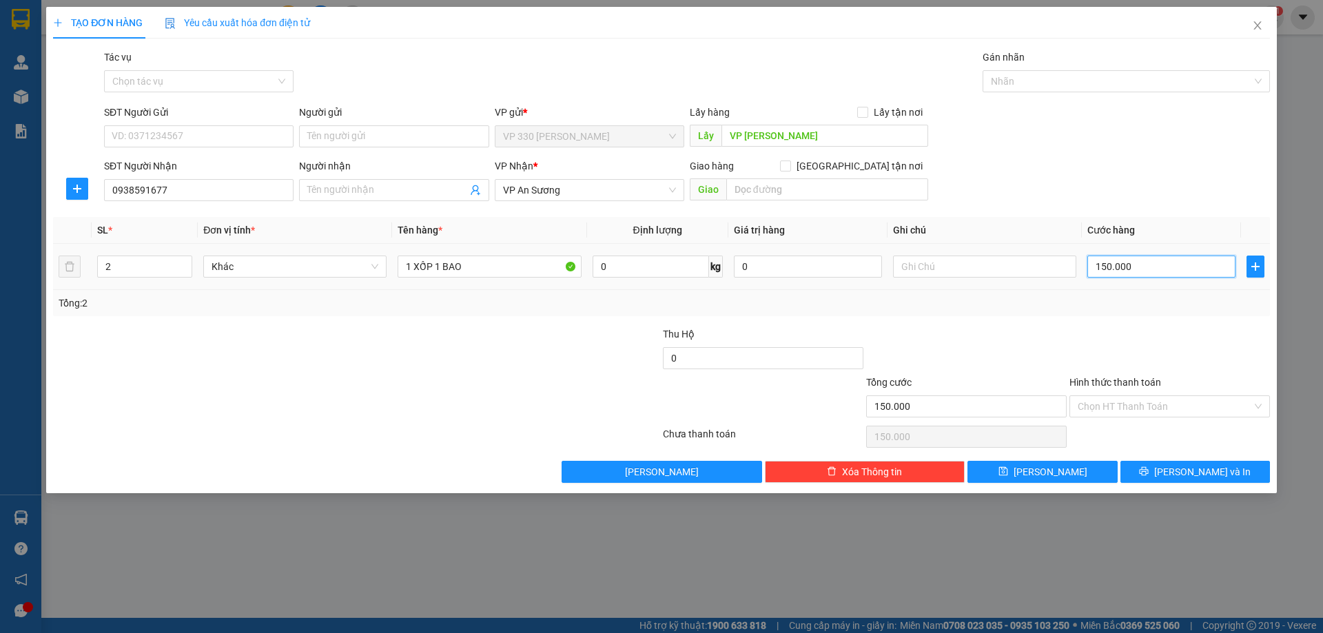
click at [1183, 264] on input "150.000" at bounding box center [1161, 267] width 148 height 22
type input "2"
type input "20"
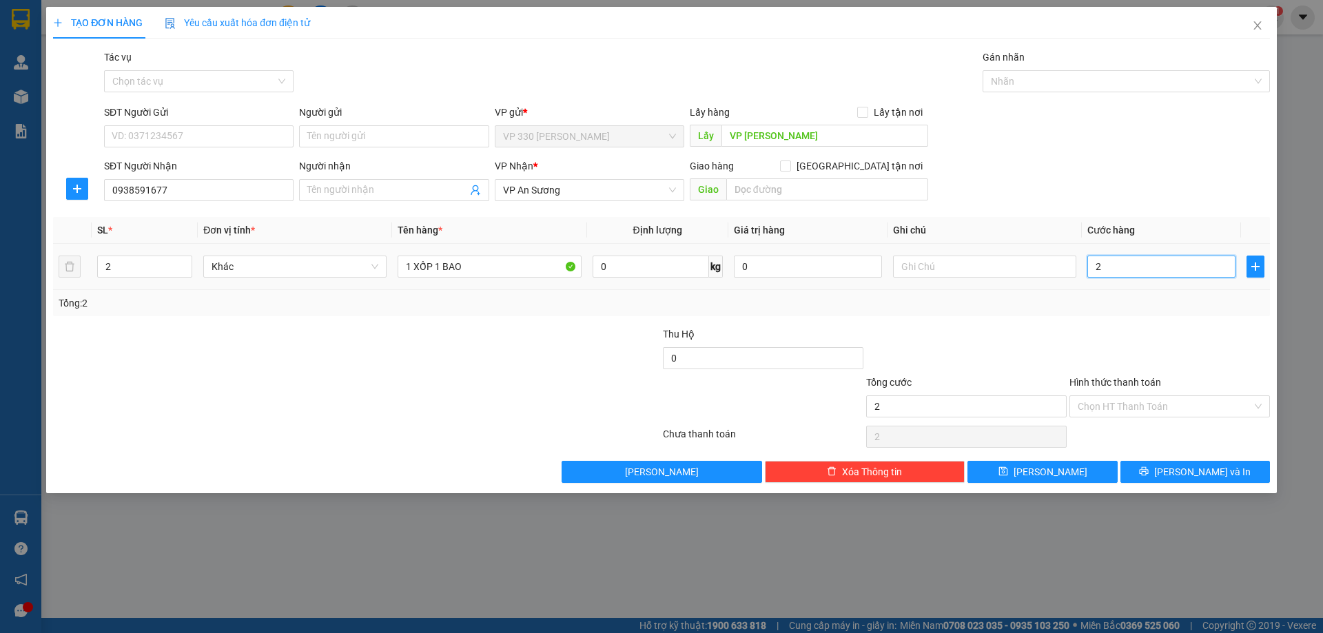
type input "20"
type input "200"
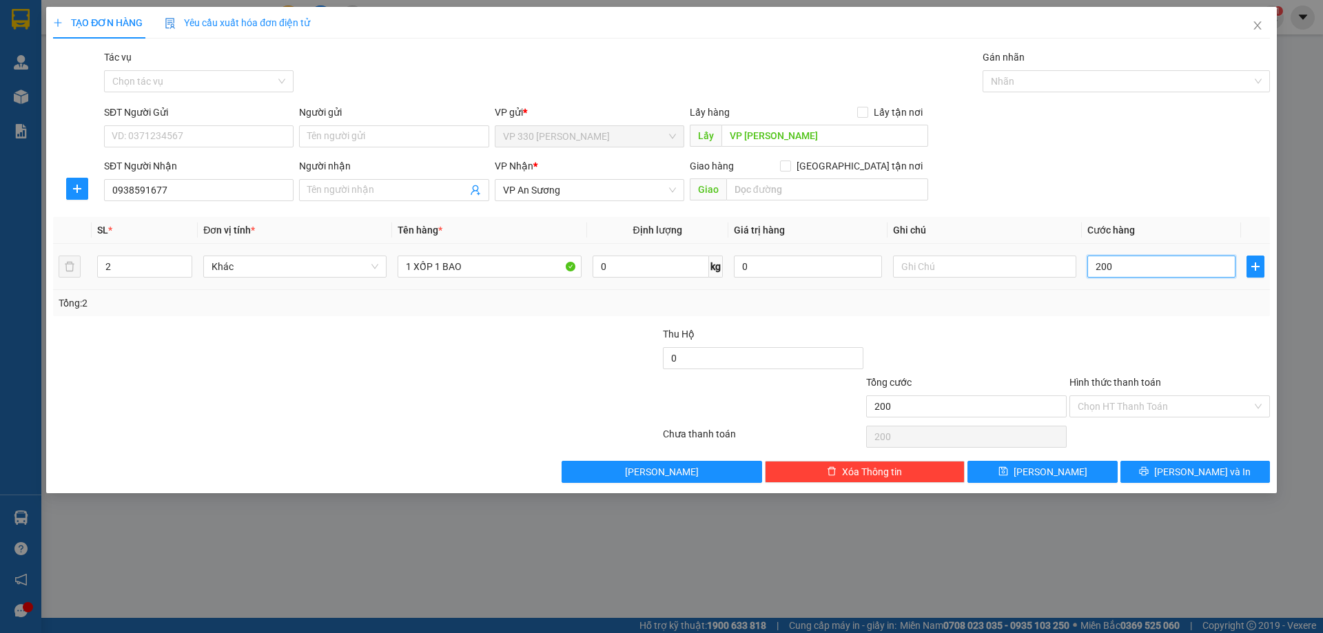
type input "2.000"
type input "20.000"
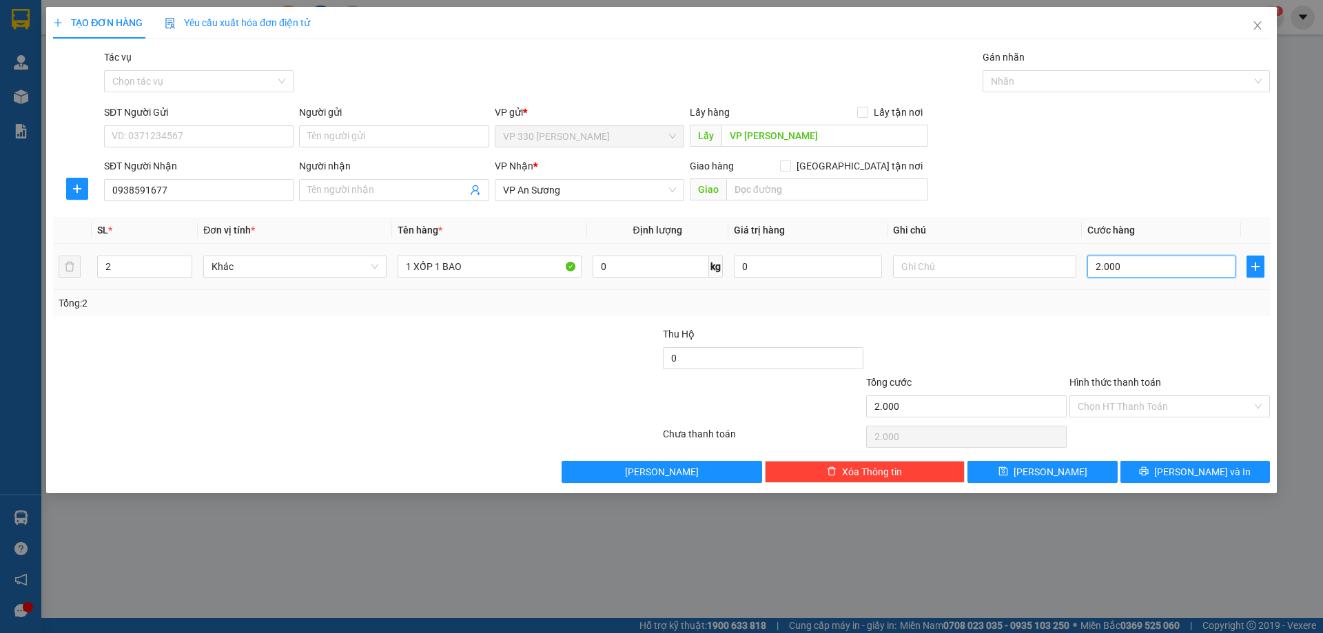
type input "20.000"
type input "200.000"
click at [1105, 406] on input "Hình thức thanh toán" at bounding box center [1164, 406] width 174 height 21
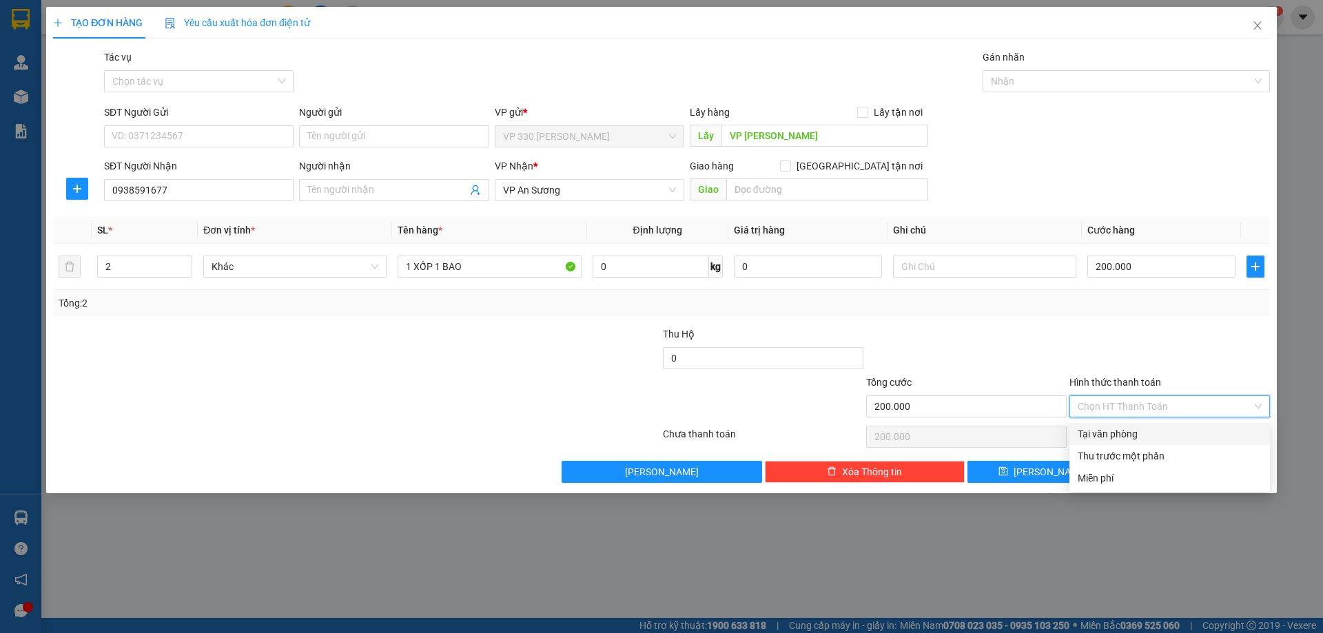
click at [1106, 430] on div "Tại văn phòng" at bounding box center [1169, 433] width 184 height 15
type input "0"
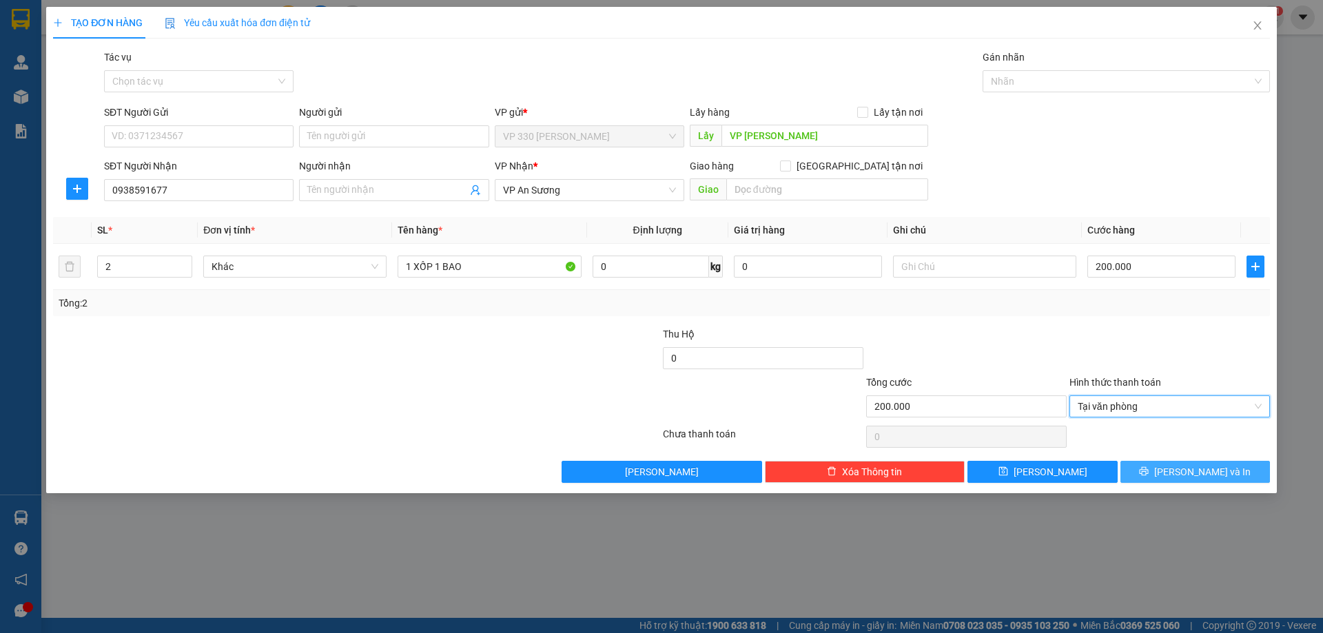
click at [1148, 473] on icon "printer" at bounding box center [1143, 471] width 9 height 9
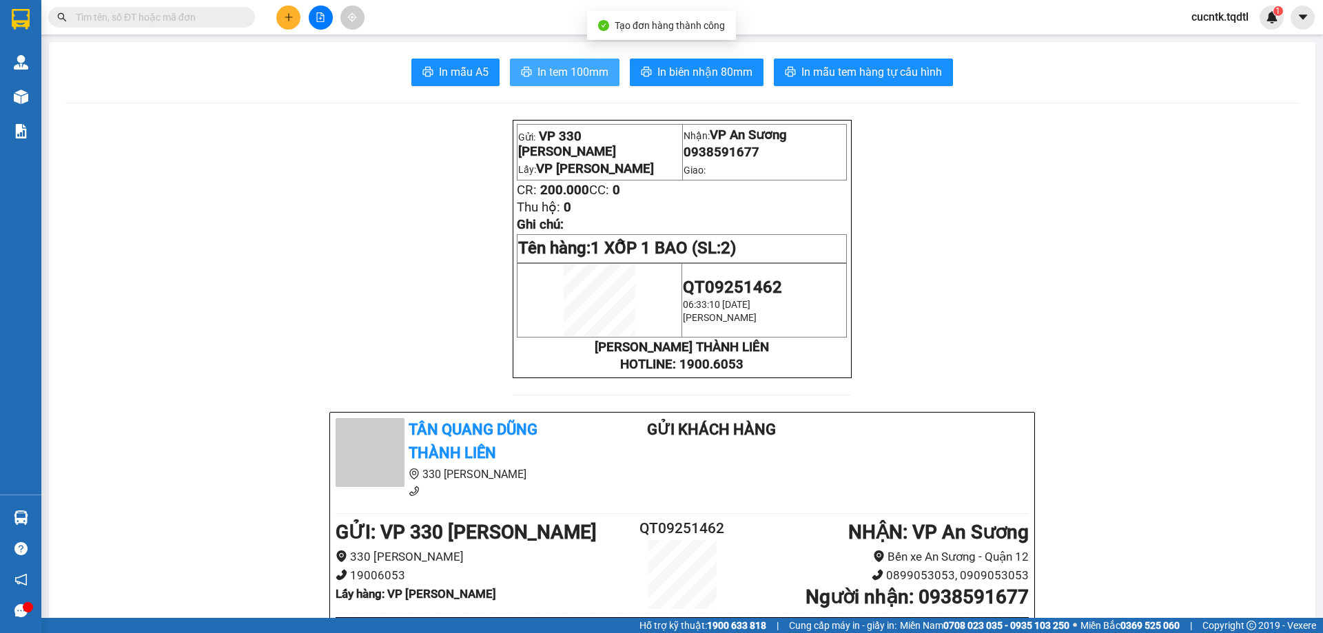
click at [586, 83] on button "In tem 100mm" at bounding box center [565, 73] width 110 height 28
